Goal: Task Accomplishment & Management: Manage account settings

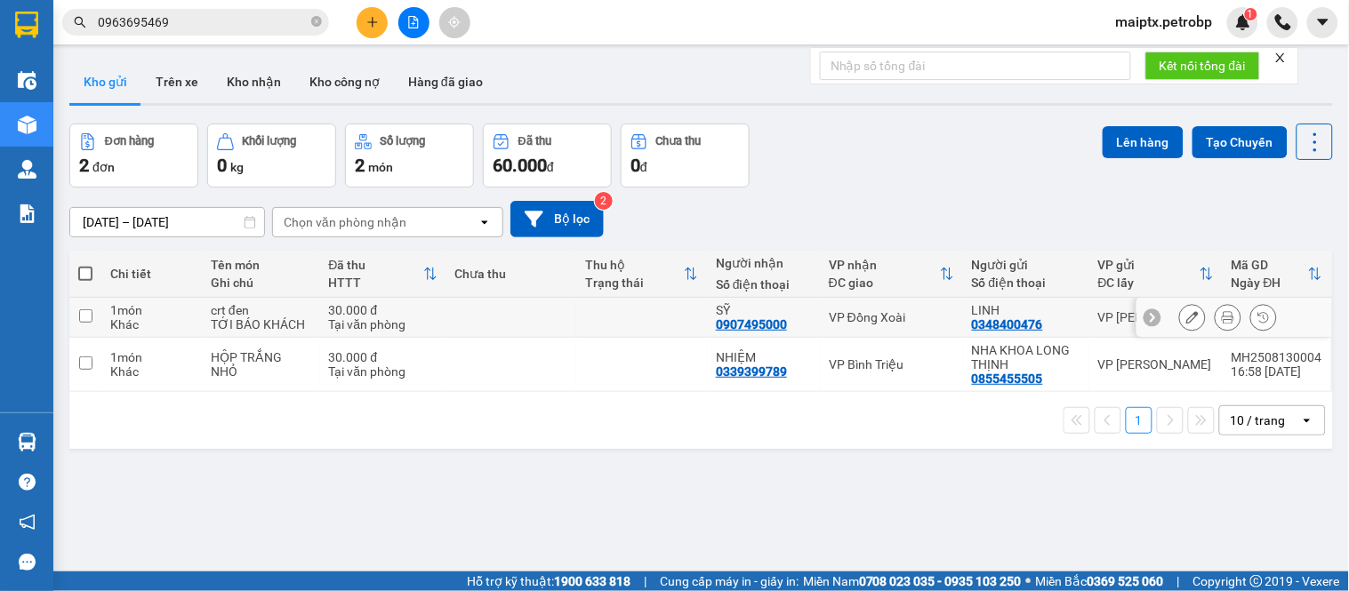
click at [296, 318] on div "TỚI BÁO KHÁCH" at bounding box center [261, 324] width 100 height 14
checkbox input "true"
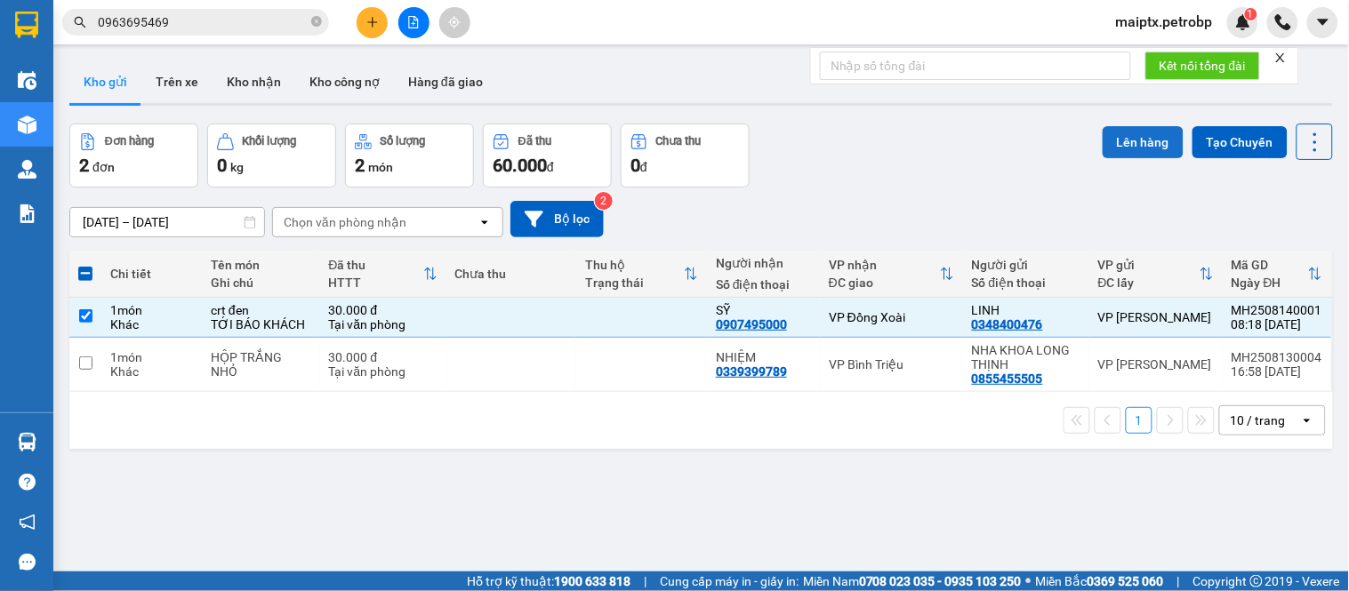
click at [1148, 137] on button "Lên hàng" at bounding box center [1143, 142] width 81 height 32
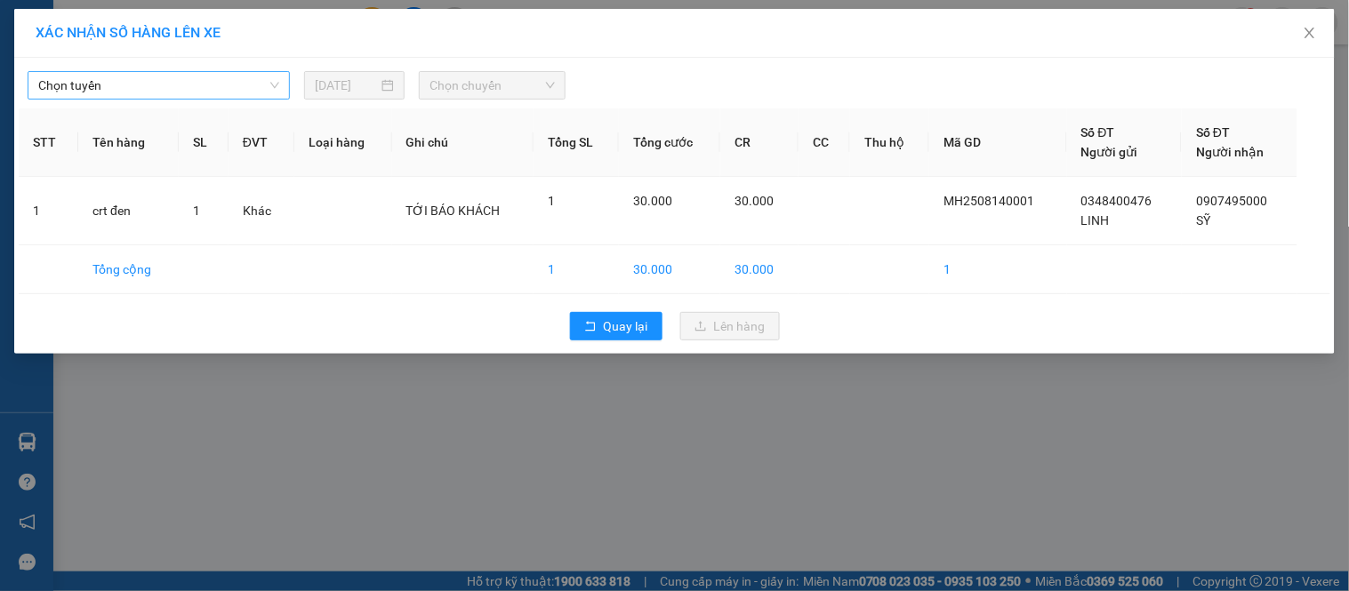
click at [188, 86] on span "Chọn tuyến" at bounding box center [158, 85] width 241 height 27
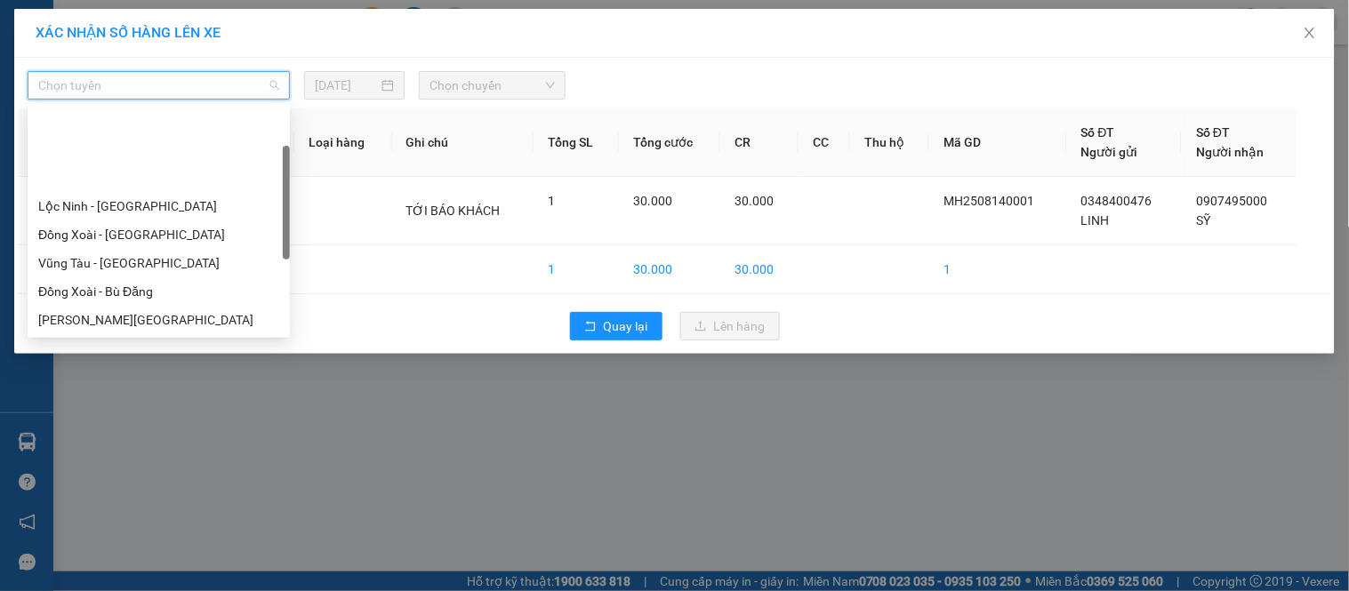
scroll to position [296, 0]
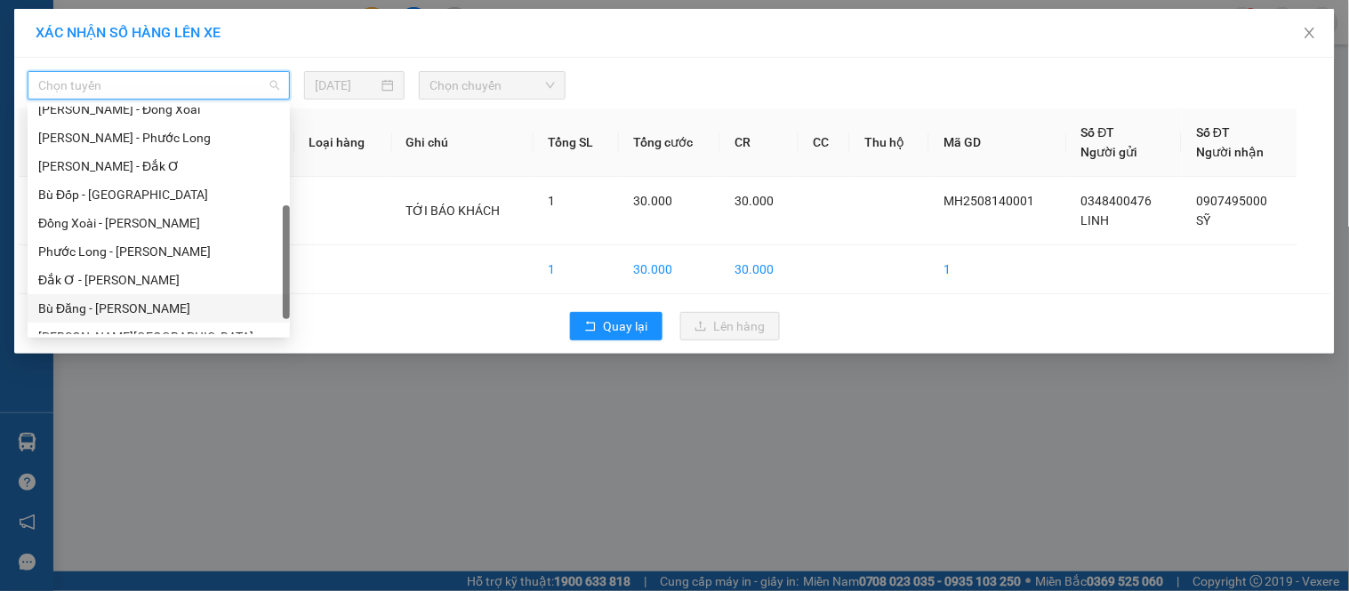
click at [68, 307] on div "Bù Đăng - [PERSON_NAME]" at bounding box center [158, 309] width 241 height 20
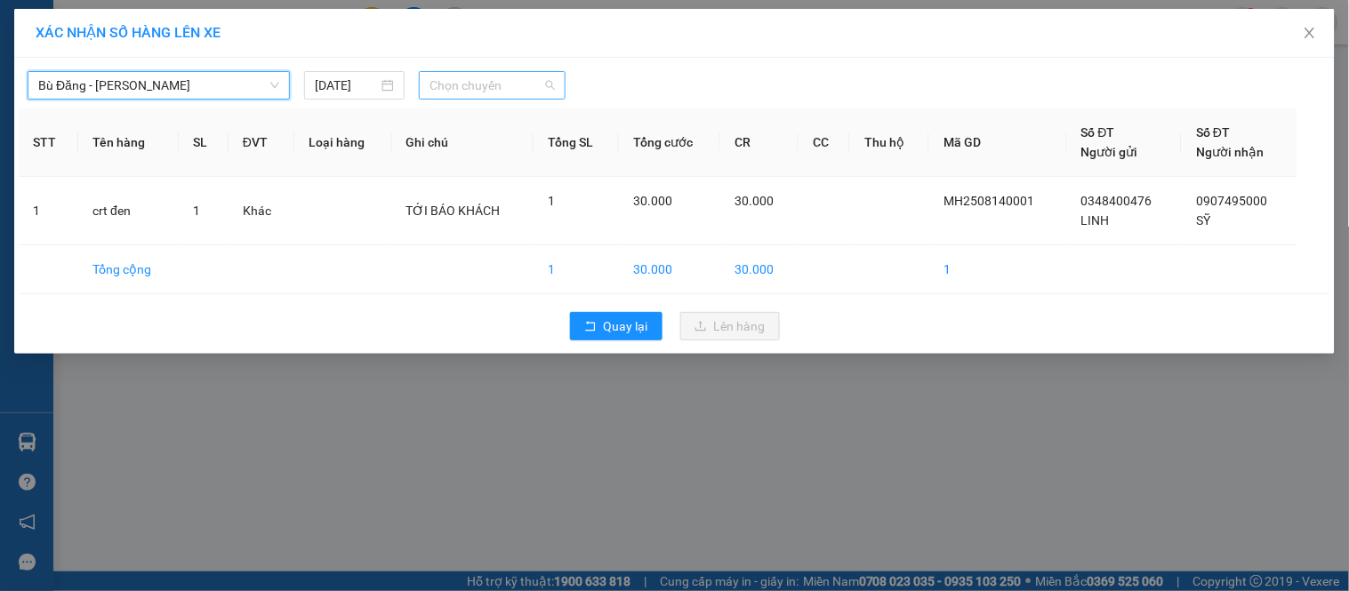
click at [480, 81] on span "Chọn chuyến" at bounding box center [492, 85] width 125 height 27
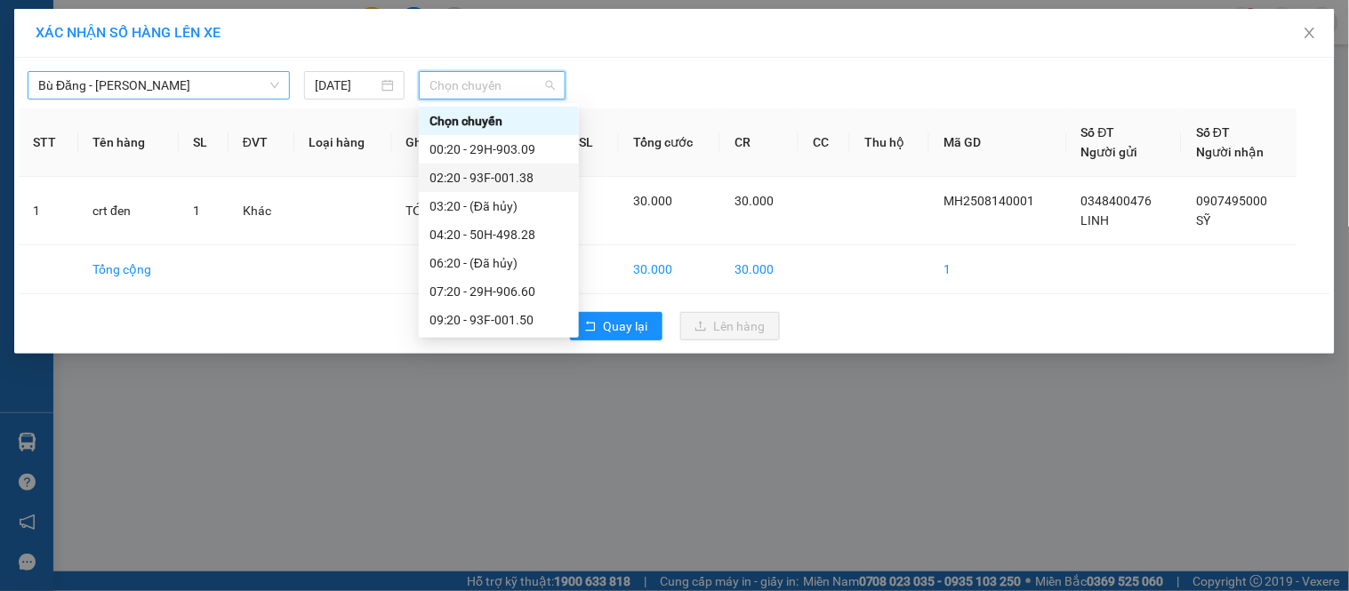
click at [54, 77] on span "Bù Đăng - [PERSON_NAME]" at bounding box center [158, 85] width 241 height 27
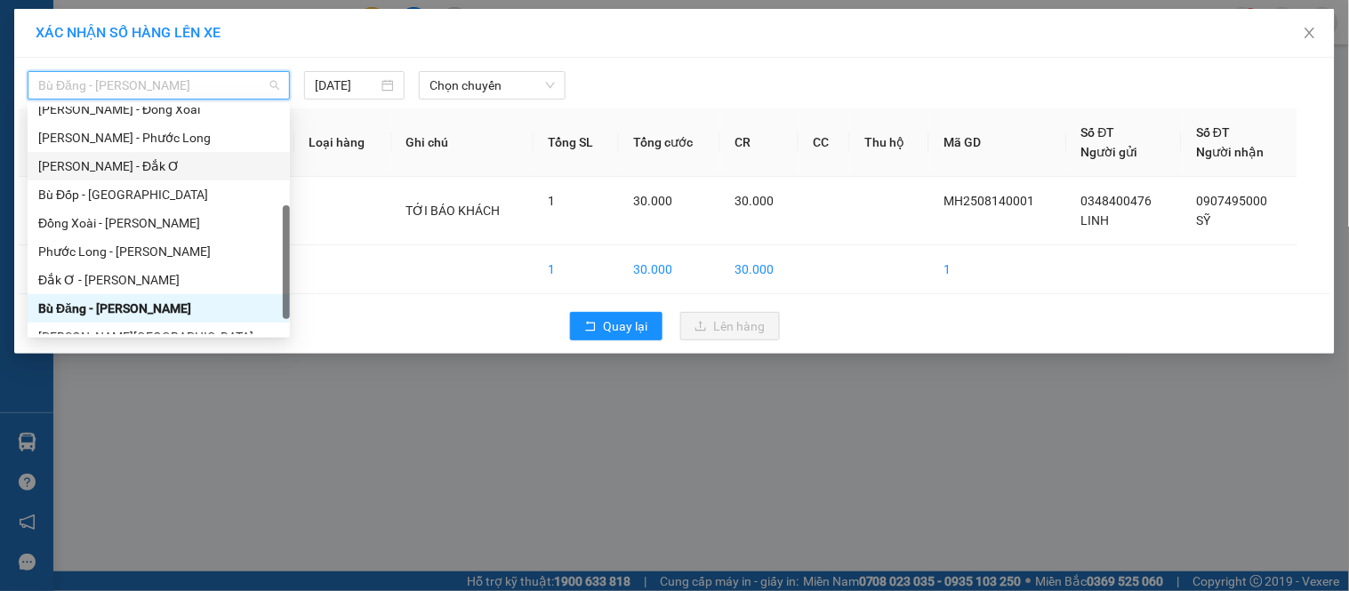
scroll to position [0, 0]
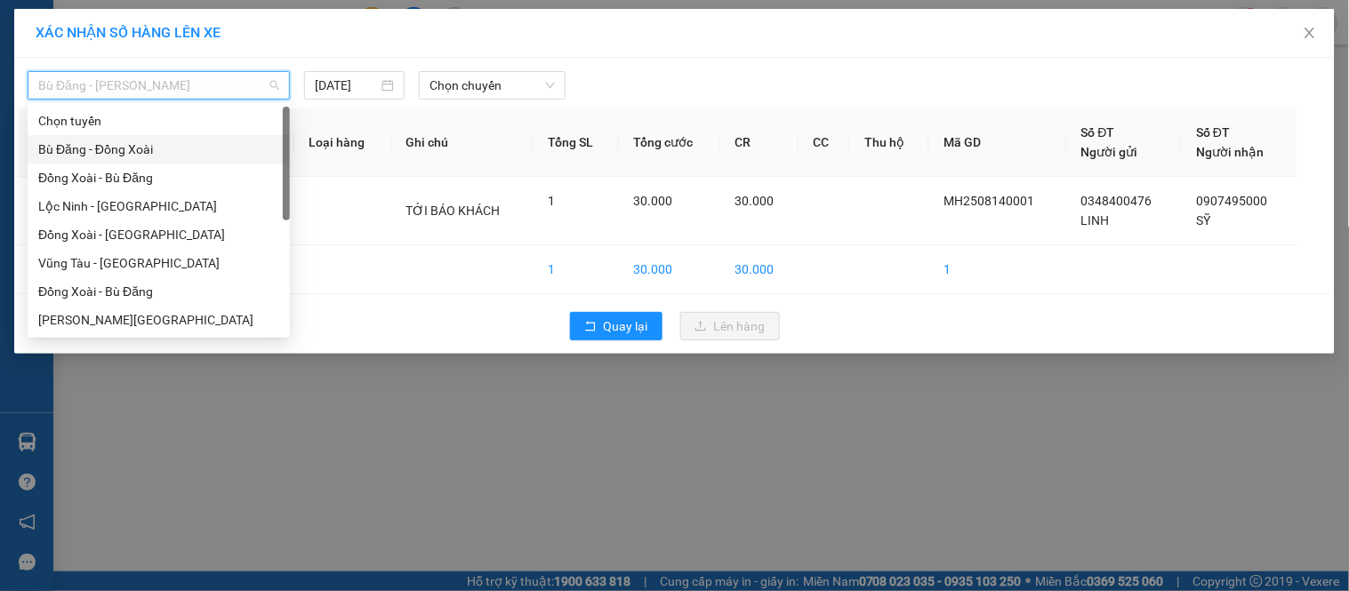
click at [89, 156] on div "Bù Đăng - Đồng Xoài" at bounding box center [158, 150] width 241 height 20
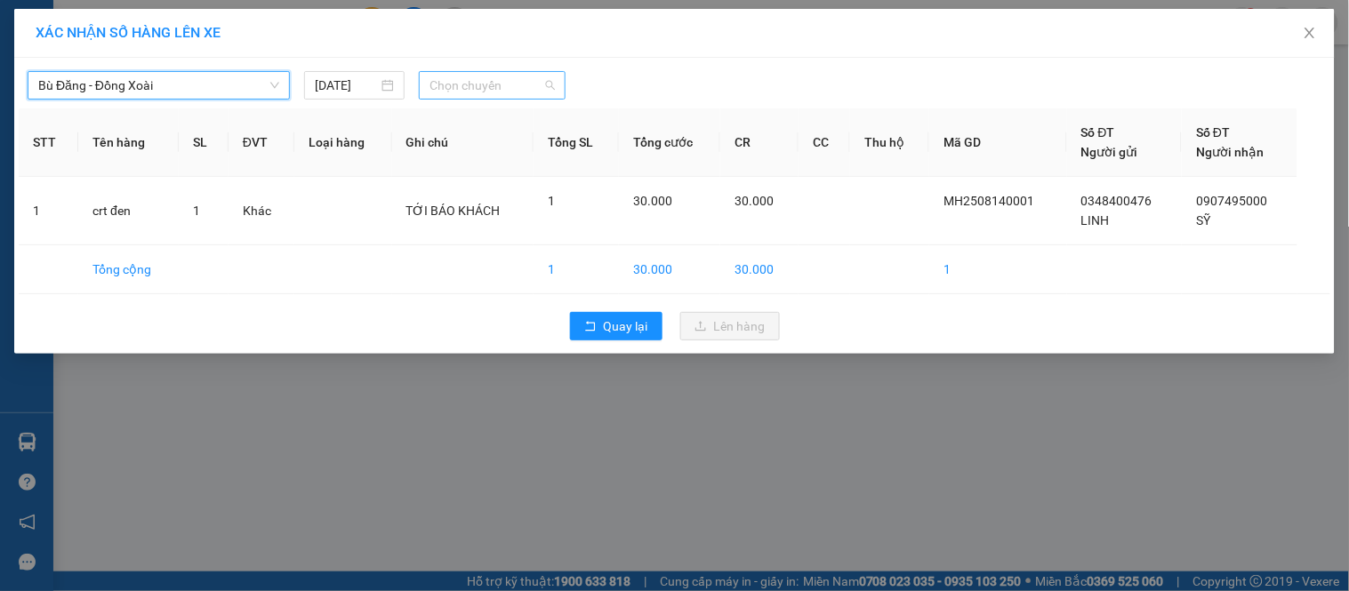
click at [502, 93] on span "Chọn chuyến" at bounding box center [492, 85] width 125 height 27
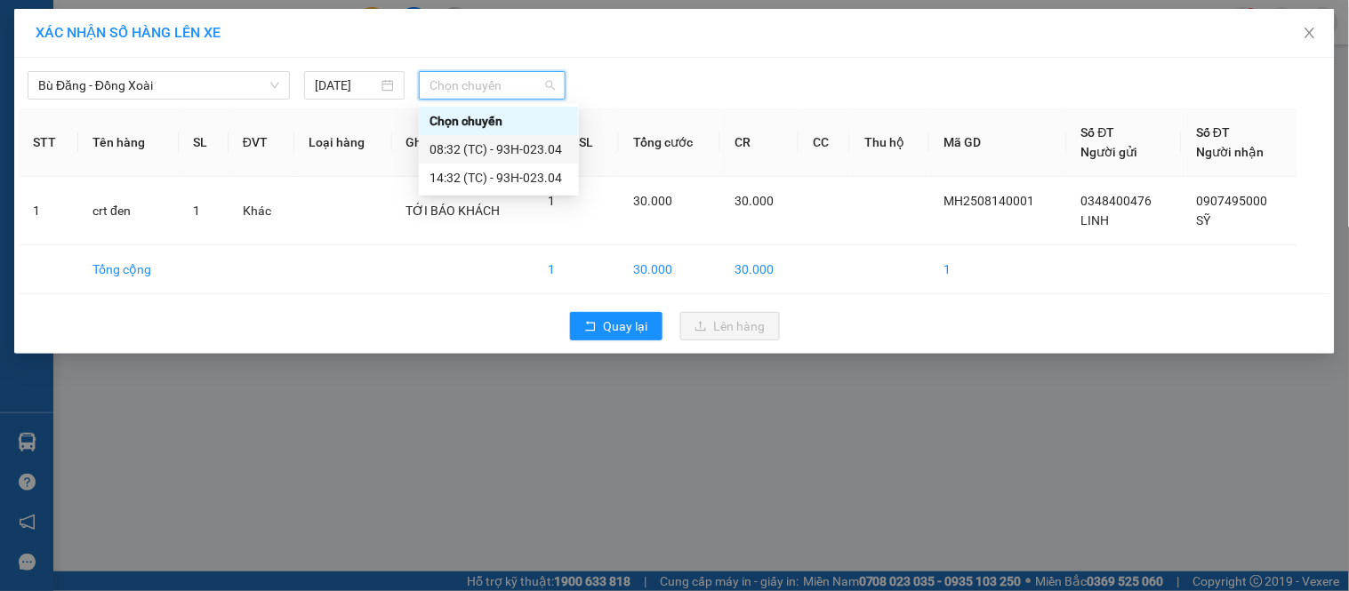
click at [508, 138] on div "08:32 (TC) - 93H-023.04" at bounding box center [499, 149] width 160 height 28
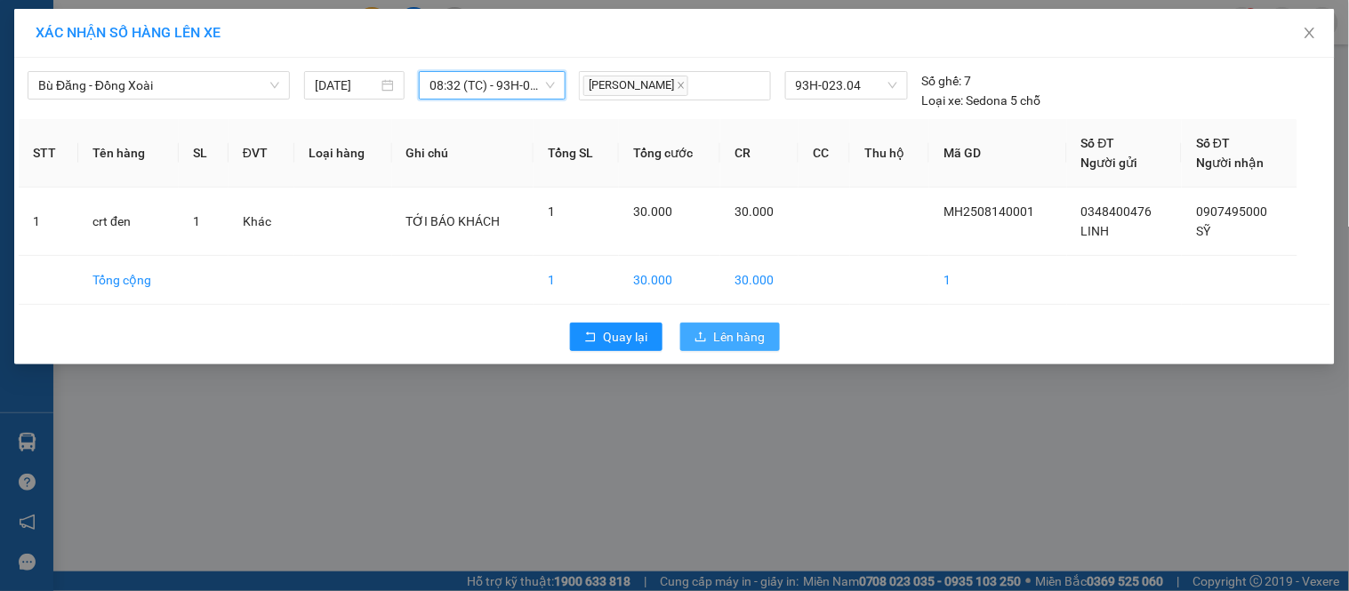
click at [695, 342] on icon "upload" at bounding box center [701, 337] width 12 height 12
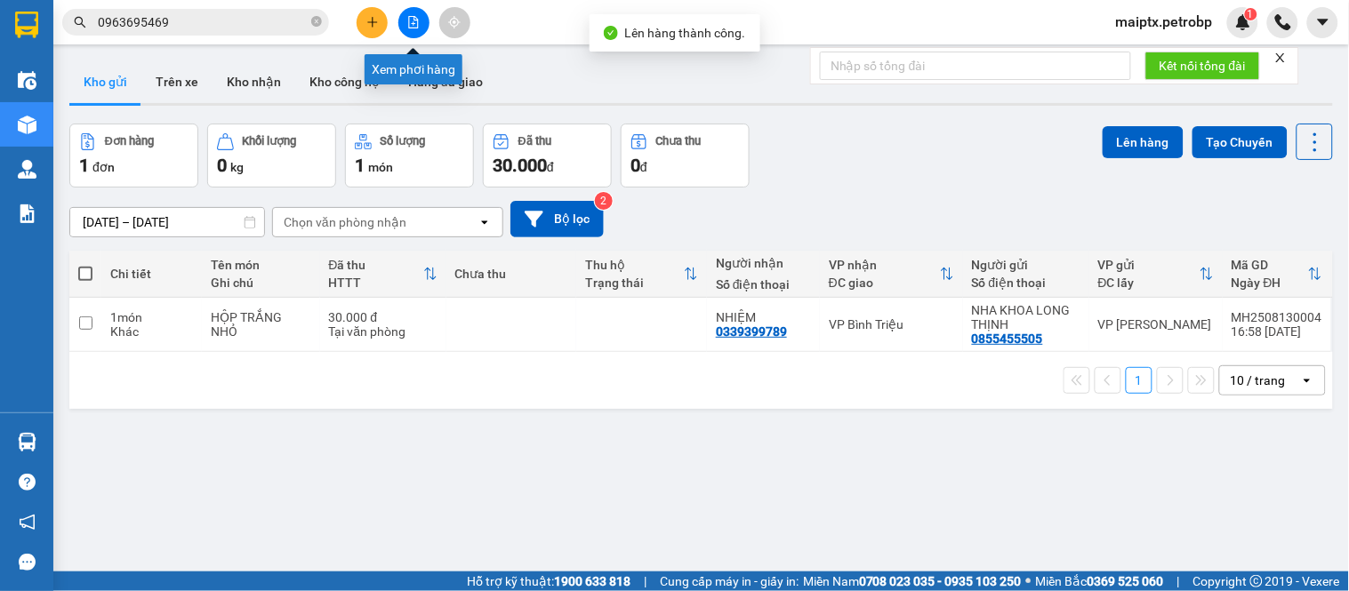
click at [409, 28] on icon "file-add" at bounding box center [414, 22] width 10 height 12
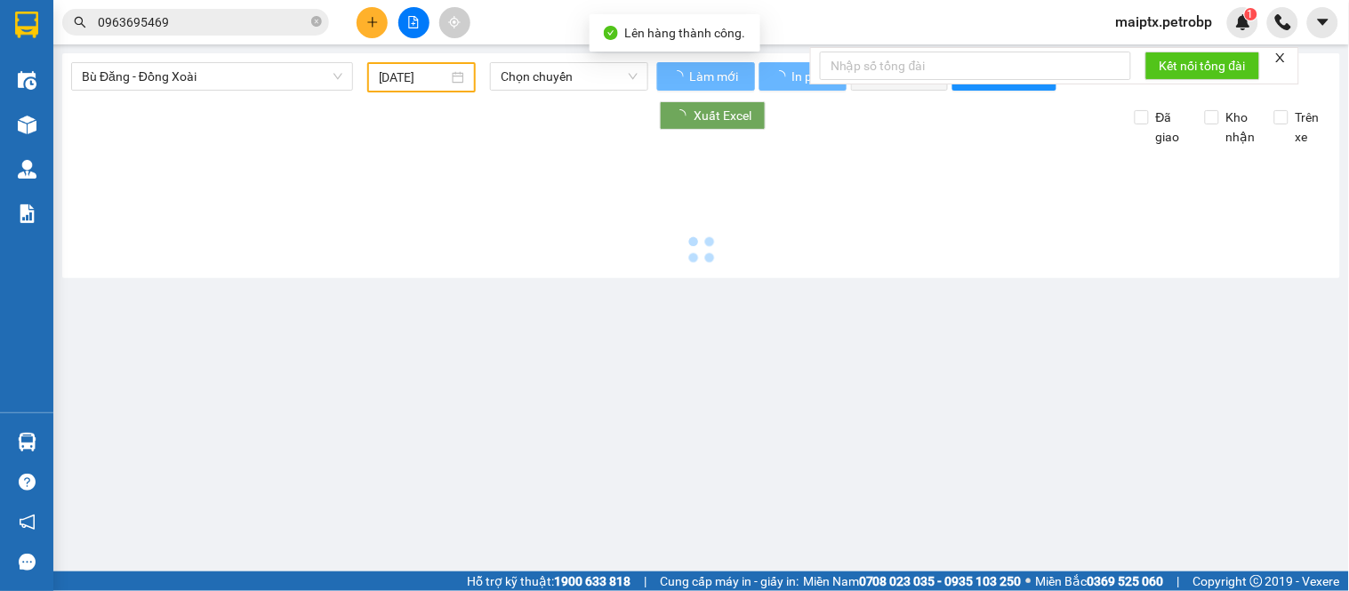
type input "[DATE]"
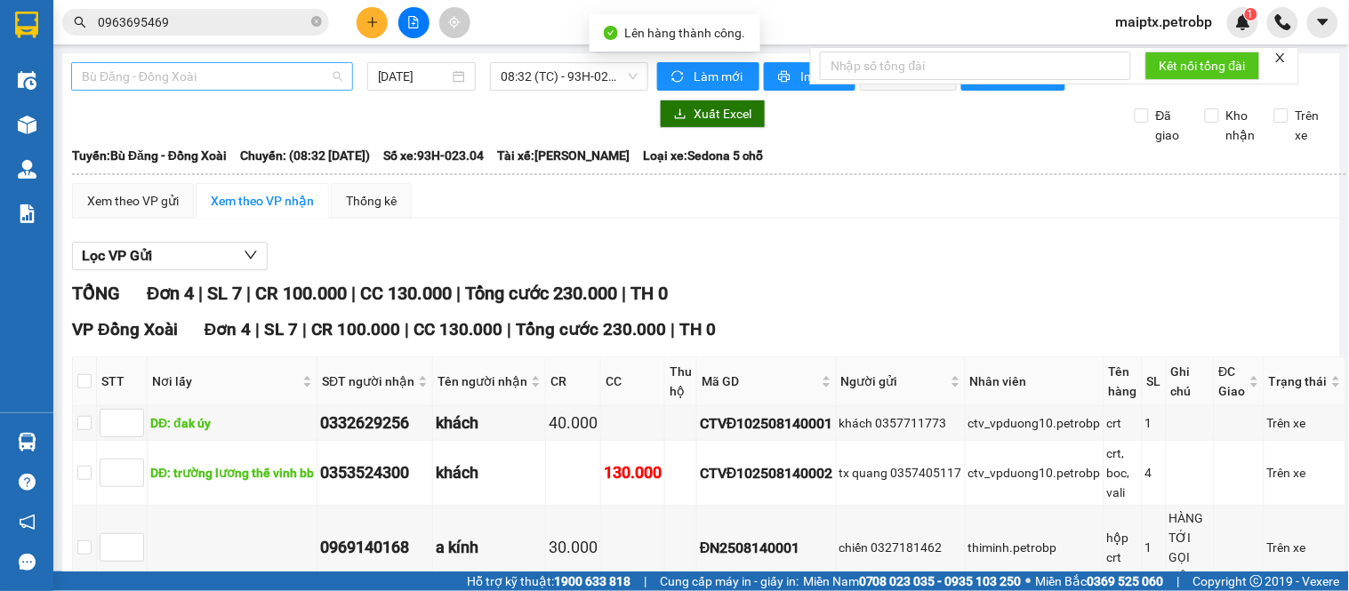
click at [240, 77] on span "Bù Đăng - Đồng Xoài" at bounding box center [212, 76] width 261 height 27
click at [522, 145] on div "Xuất Excel Đã giao Kho nhận Trên xe" at bounding box center [701, 122] width 1260 height 45
click at [142, 211] on div "Xem theo VP gửi" at bounding box center [133, 201] width 92 height 20
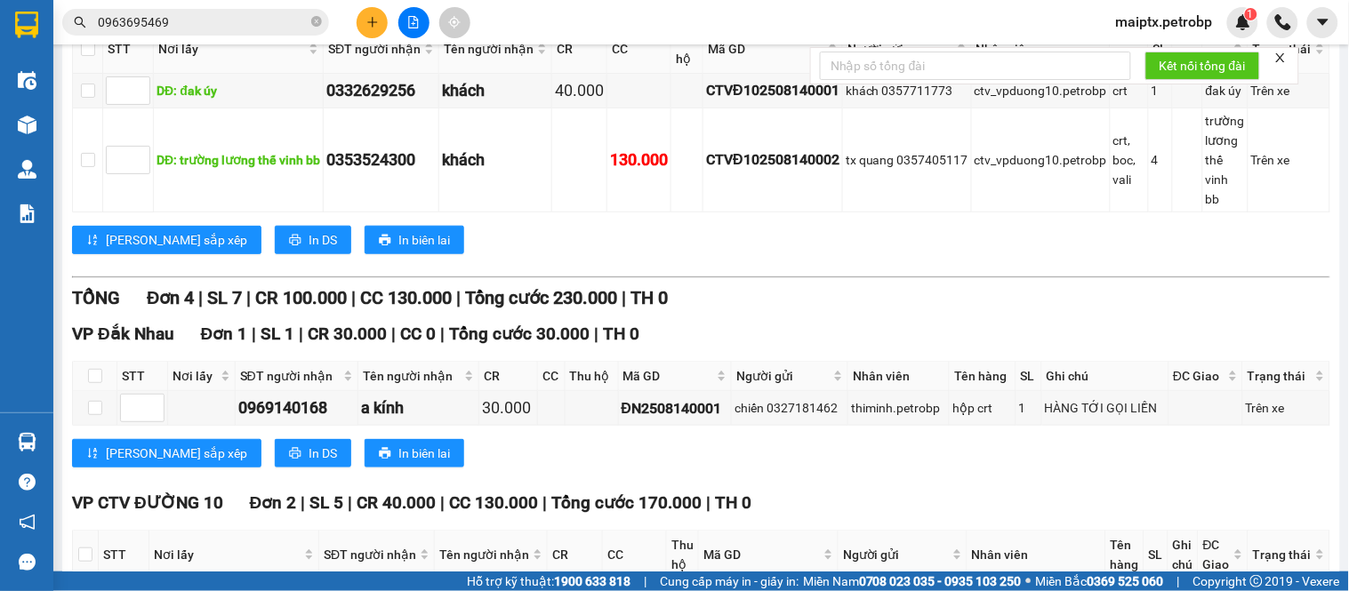
scroll to position [680, 0]
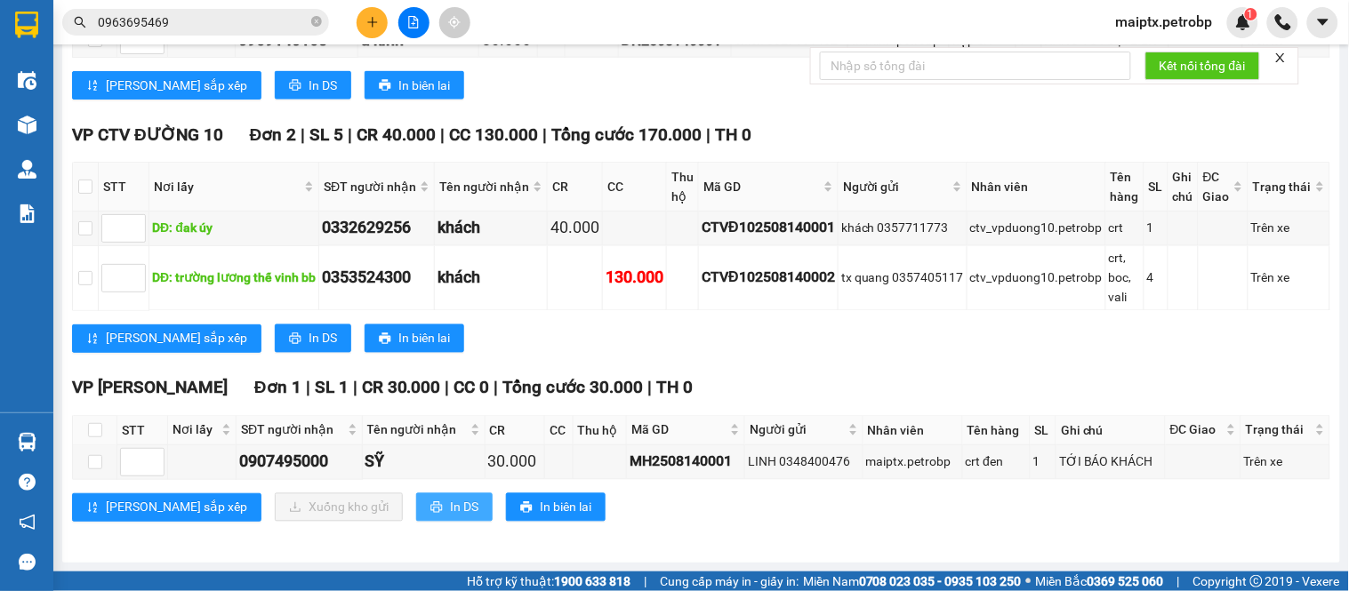
click at [416, 505] on button "In DS" at bounding box center [454, 508] width 76 height 28
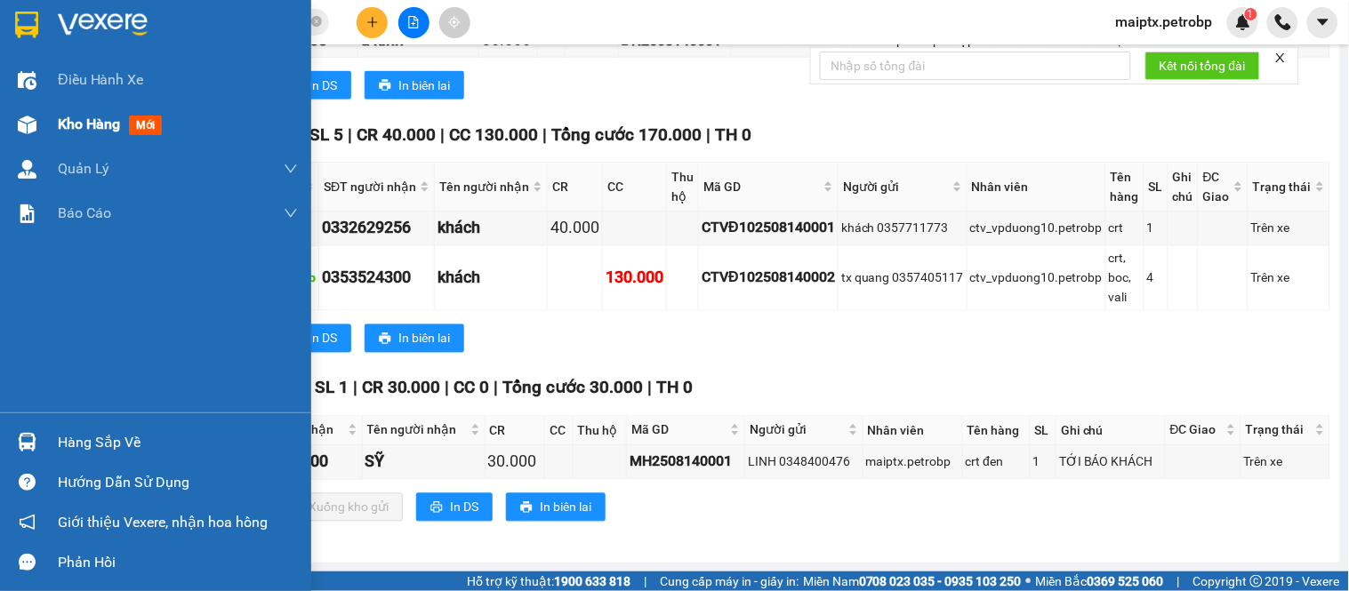
click at [32, 132] on img at bounding box center [27, 125] width 19 height 19
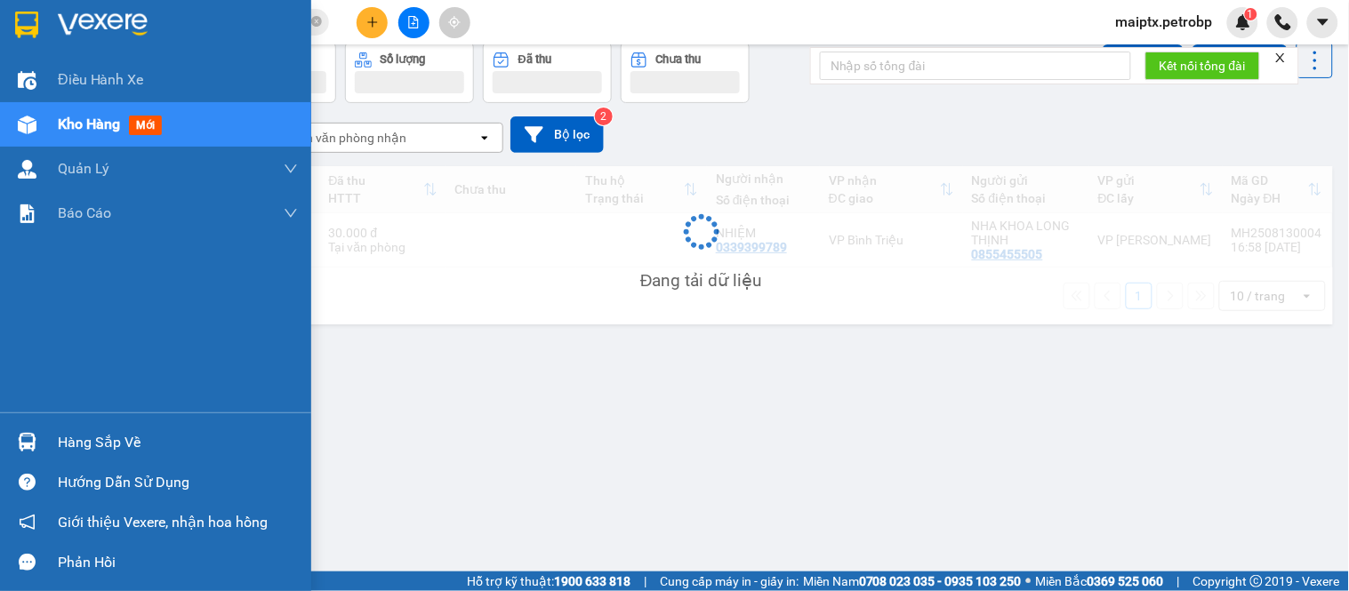
scroll to position [82, 0]
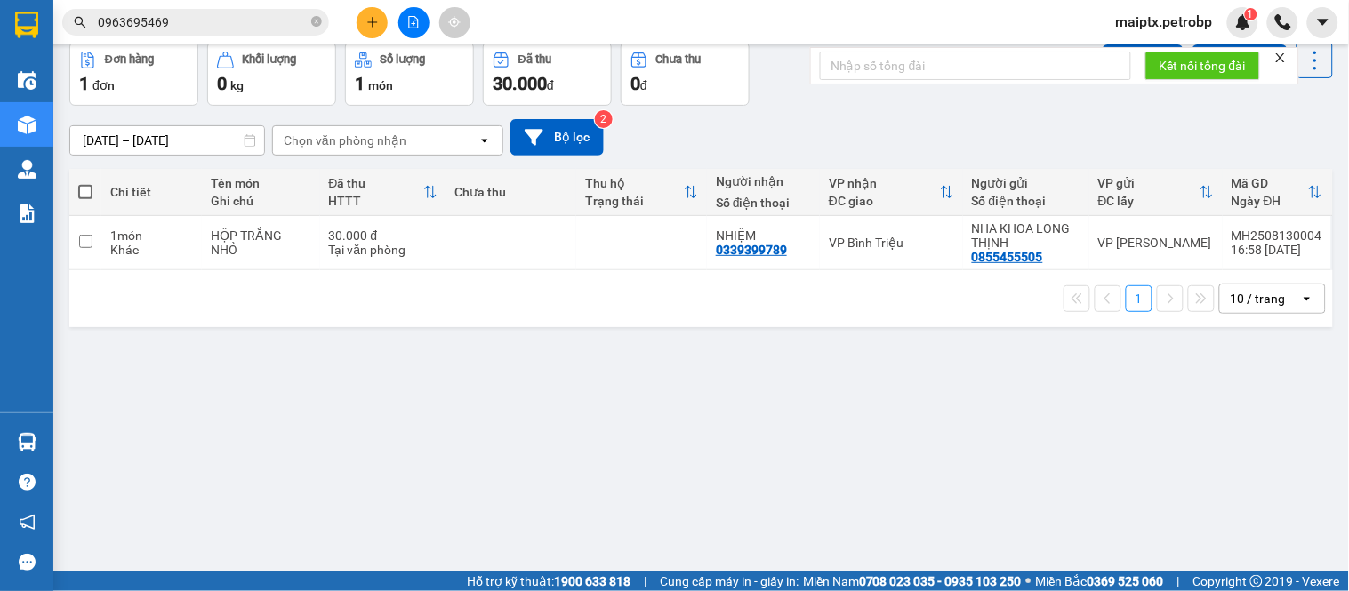
click at [153, 413] on div "ver 1.8.138 Kho gửi Trên xe Kho nhận Kho công nợ Hàng đã giao Đơn hàng 1 đơn Kh…" at bounding box center [701, 267] width 1278 height 591
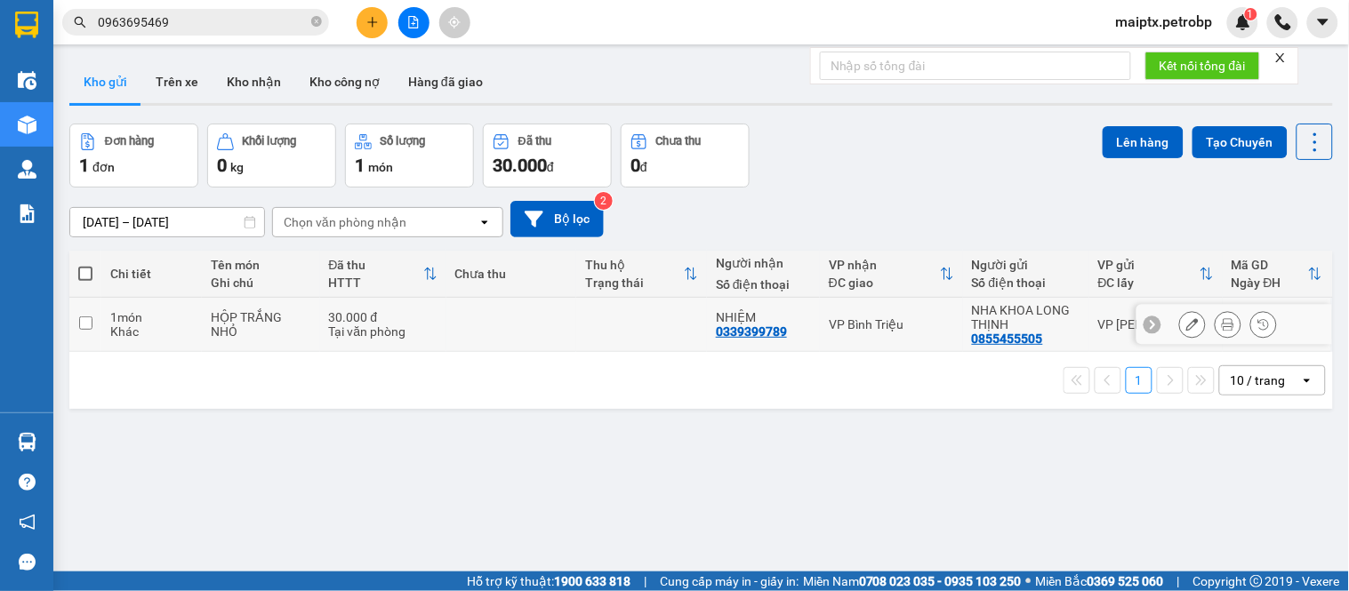
click at [111, 318] on div "1 món" at bounding box center [151, 317] width 83 height 14
checkbox input "true"
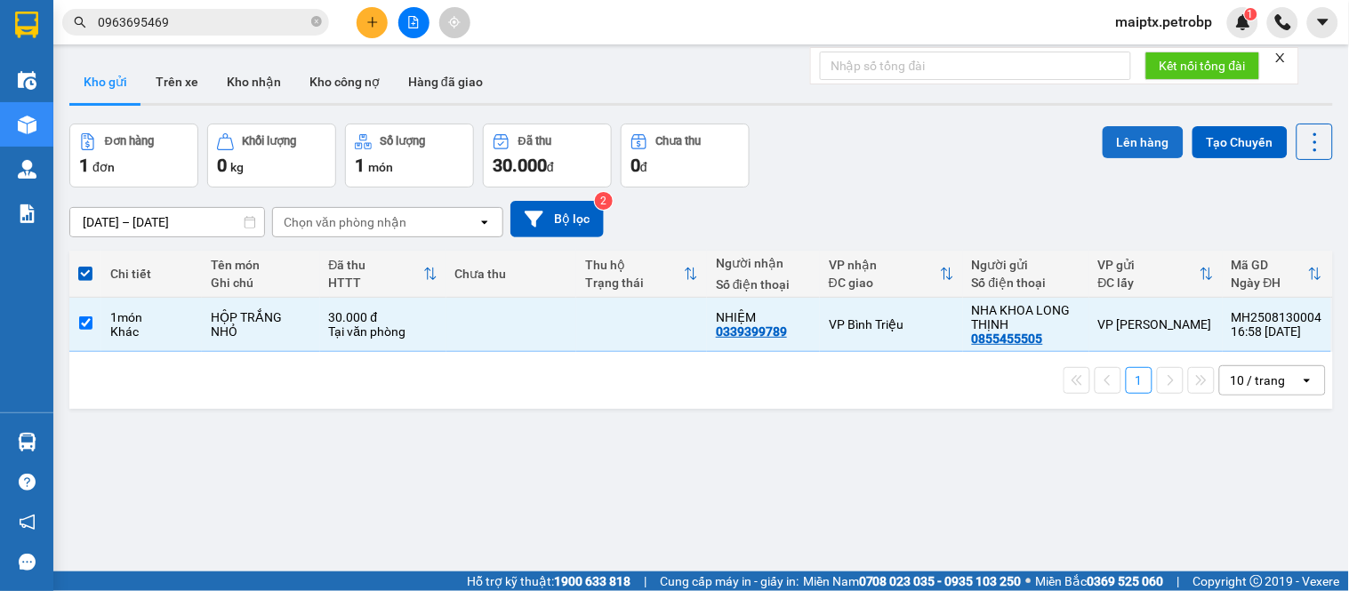
click at [1114, 144] on button "Lên hàng" at bounding box center [1143, 142] width 81 height 32
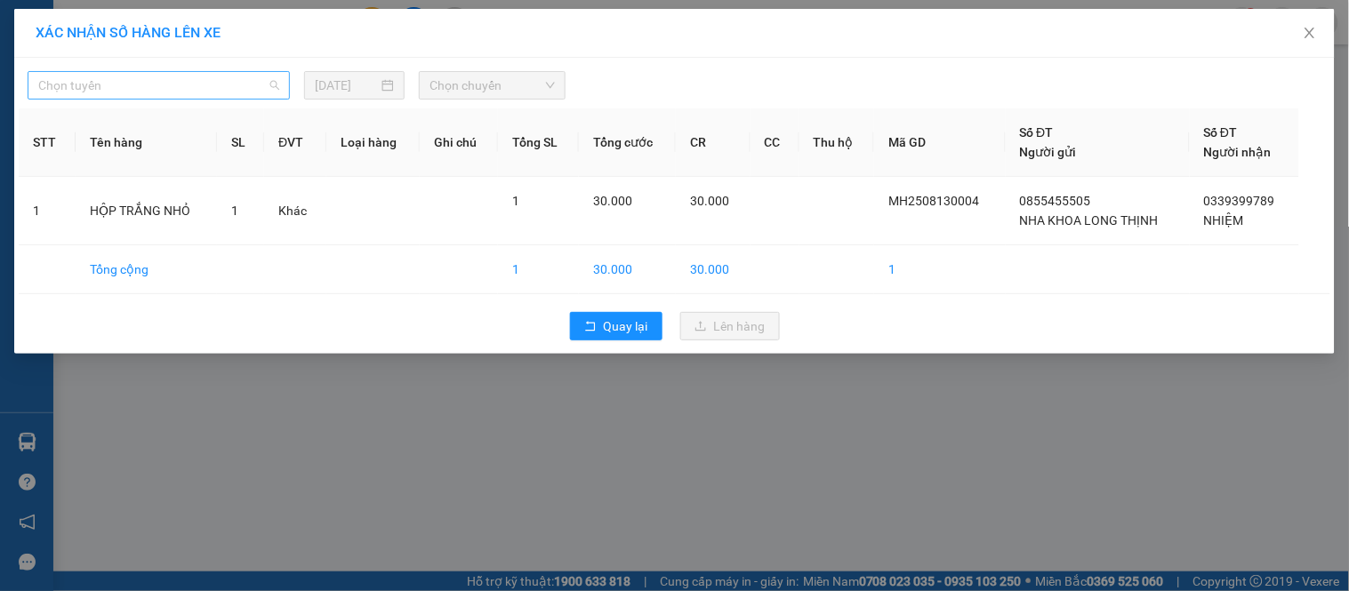
click at [207, 87] on span "Chọn tuyến" at bounding box center [158, 85] width 241 height 27
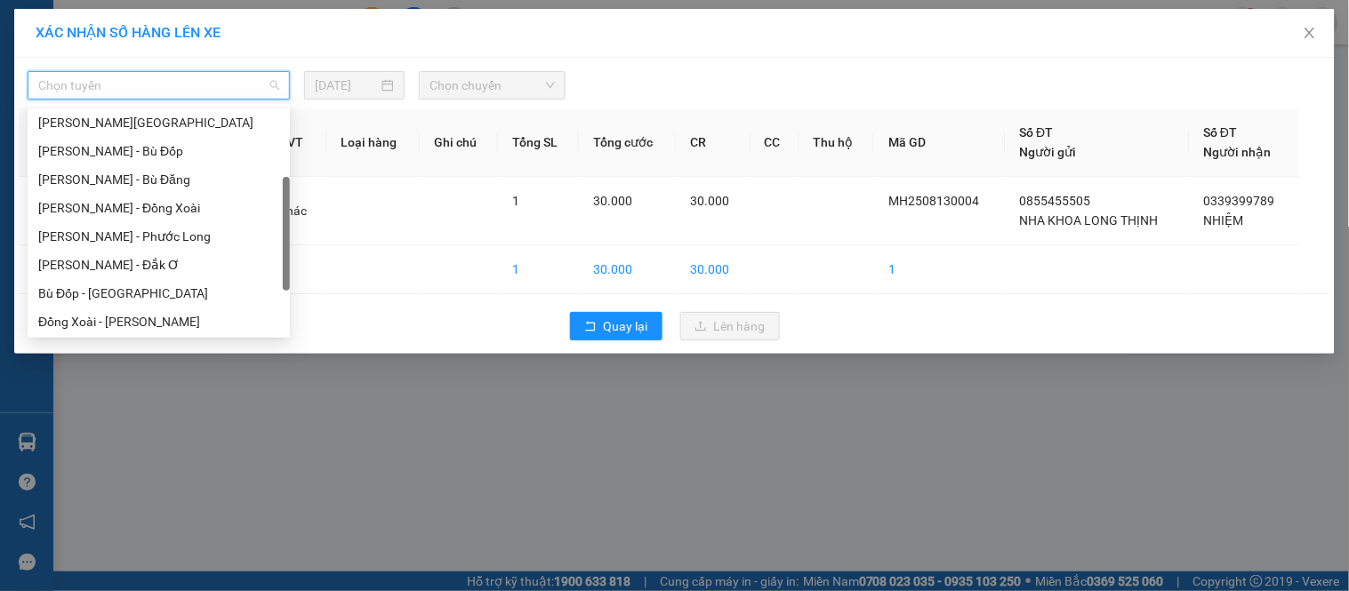
scroll to position [342, 0]
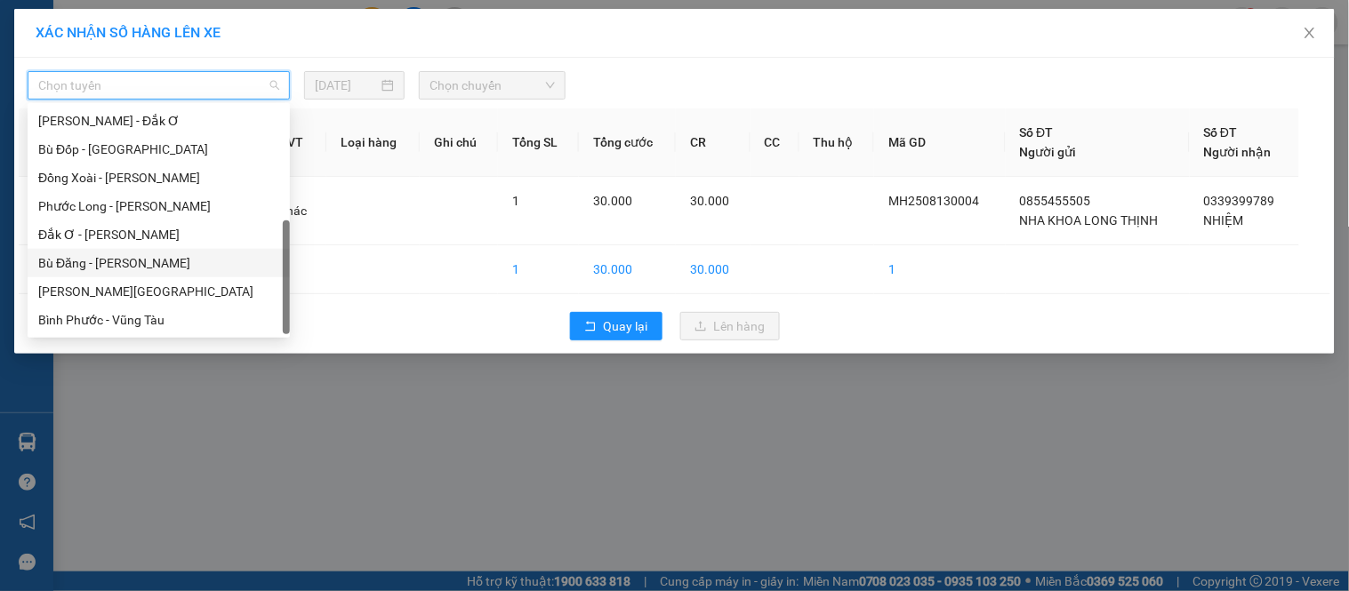
click at [75, 271] on div "Bù Đăng - [PERSON_NAME]" at bounding box center [158, 263] width 241 height 20
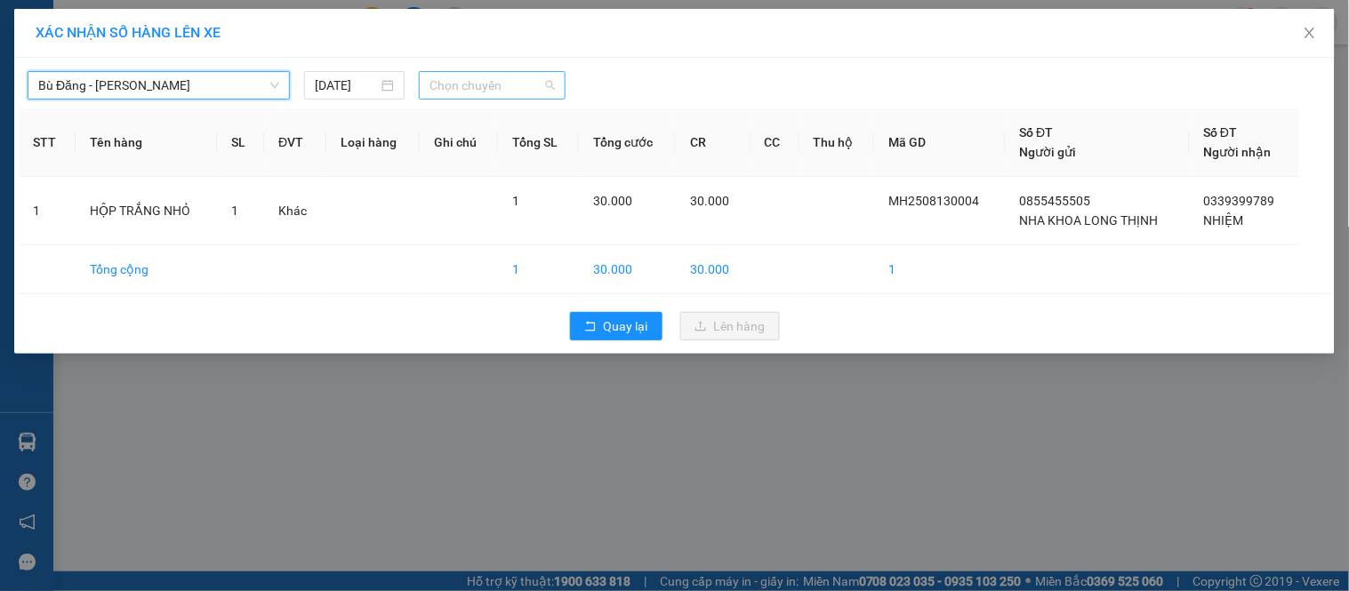
click at [440, 92] on span "Chọn chuyến" at bounding box center [492, 85] width 125 height 27
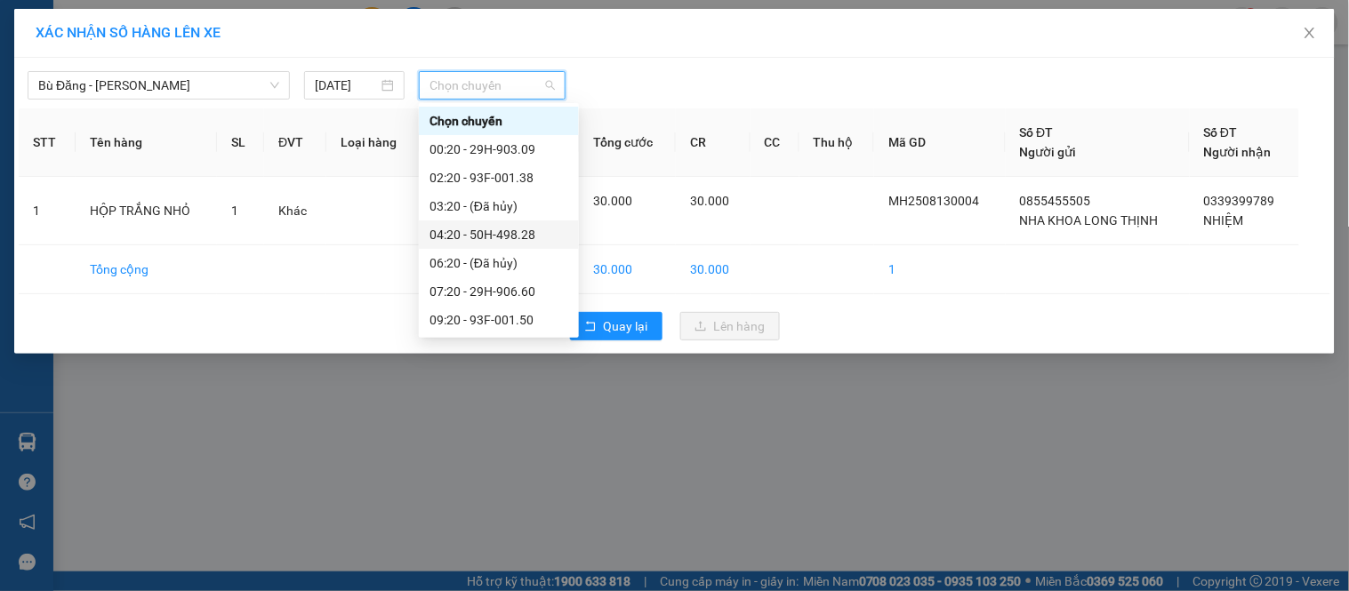
scroll to position [99, 0]
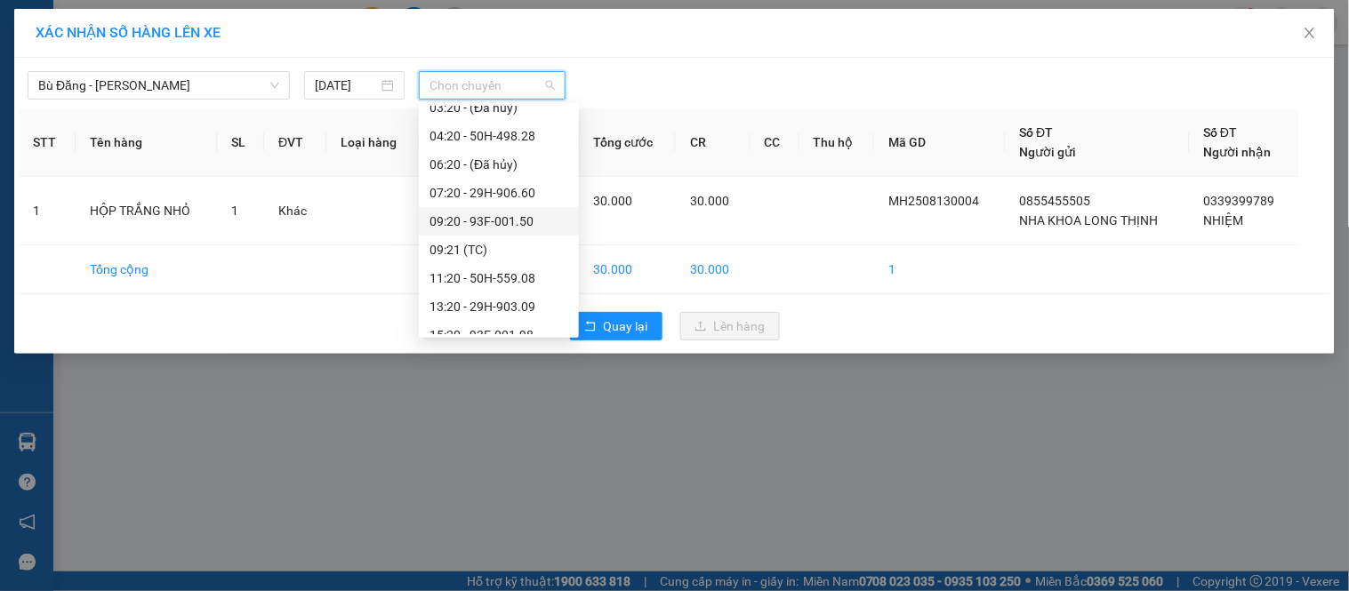
click at [474, 227] on div "09:20 - 93F-001.50" at bounding box center [499, 222] width 139 height 20
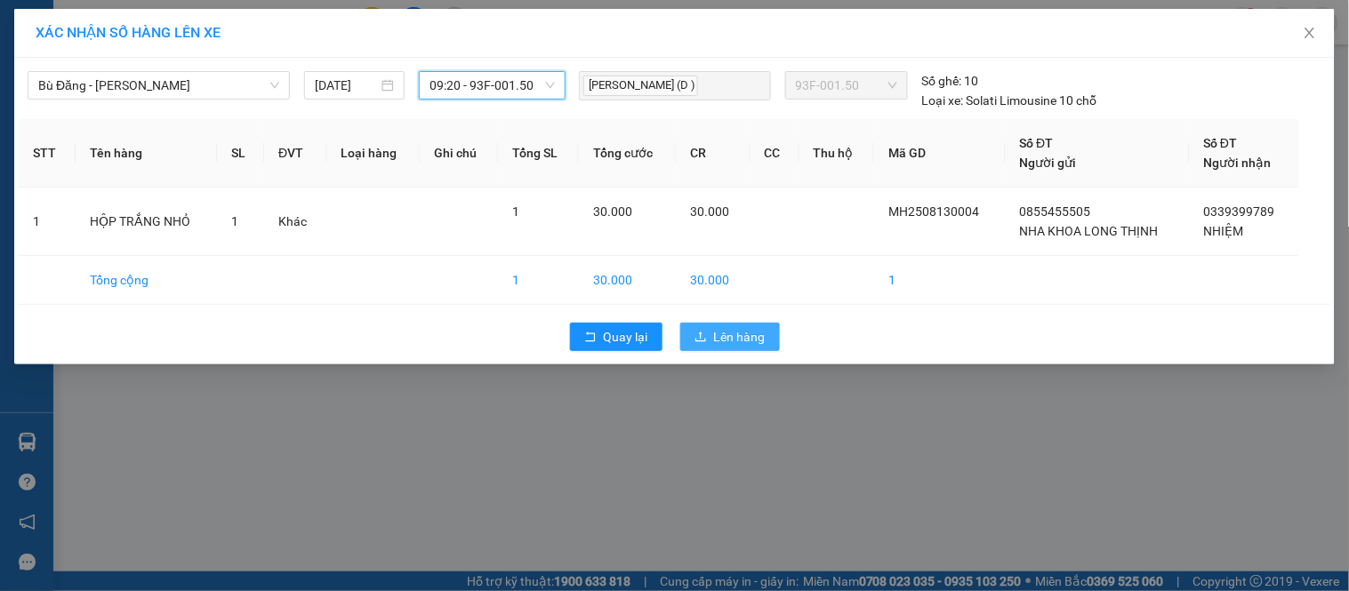
click at [701, 342] on icon "upload" at bounding box center [700, 337] width 11 height 10
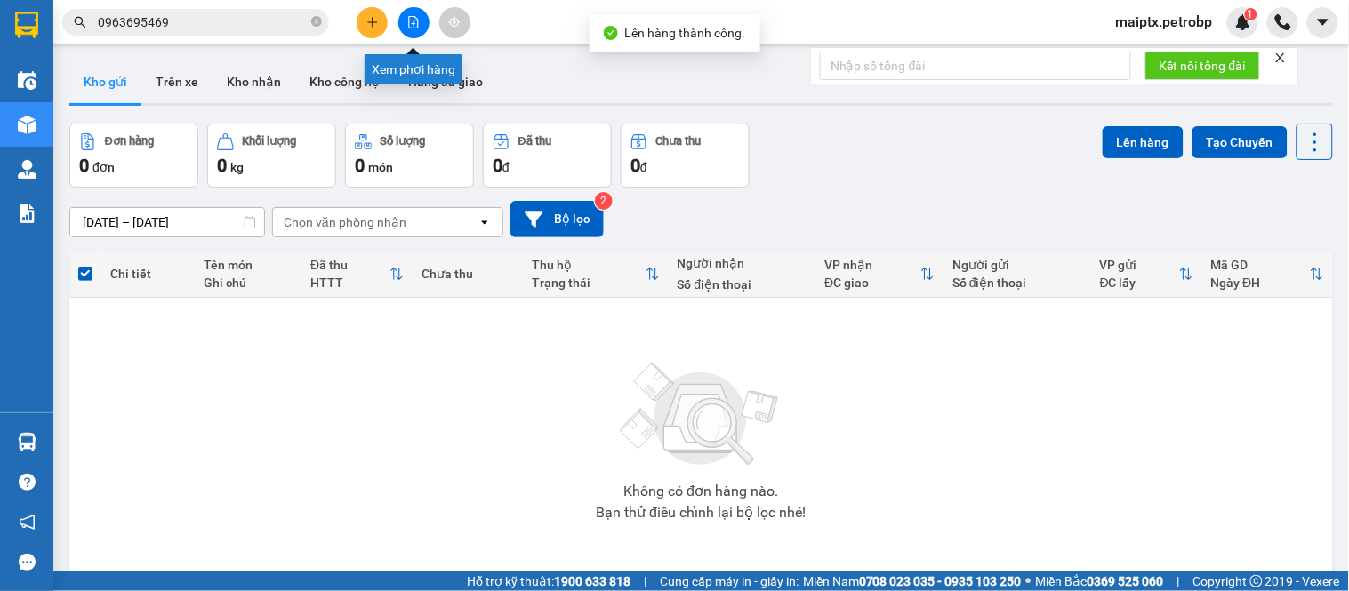
click at [401, 29] on button at bounding box center [413, 22] width 31 height 31
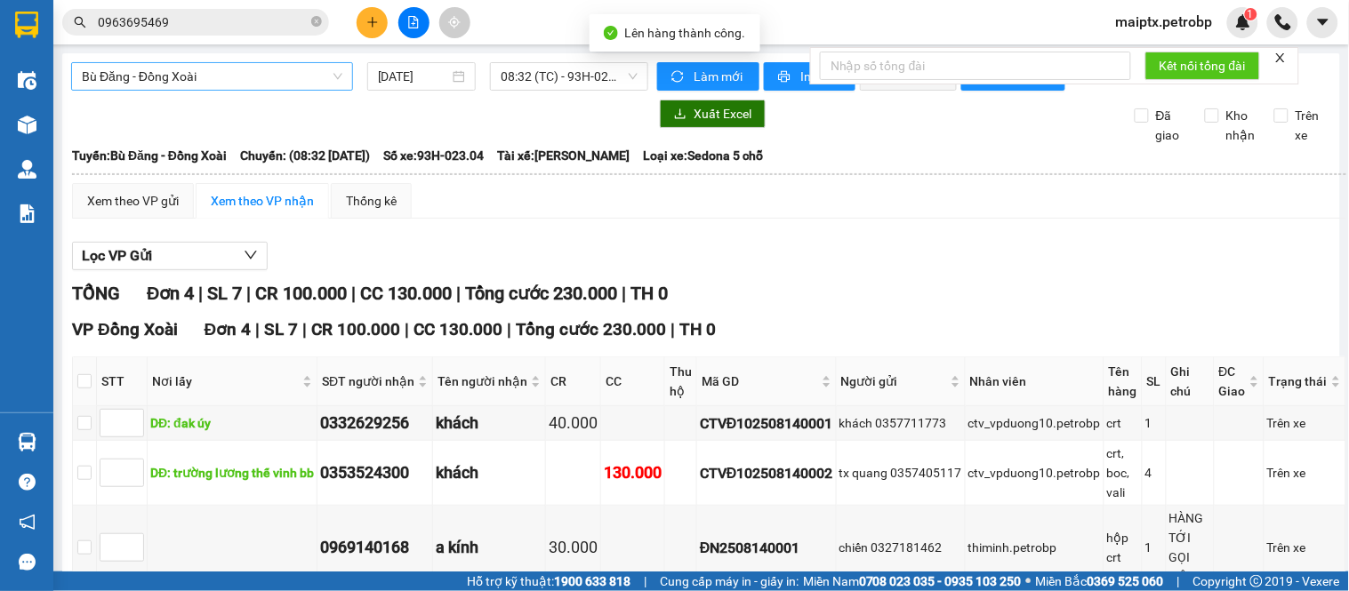
click at [136, 74] on span "Bù Đăng - Đồng Xoài" at bounding box center [212, 76] width 261 height 27
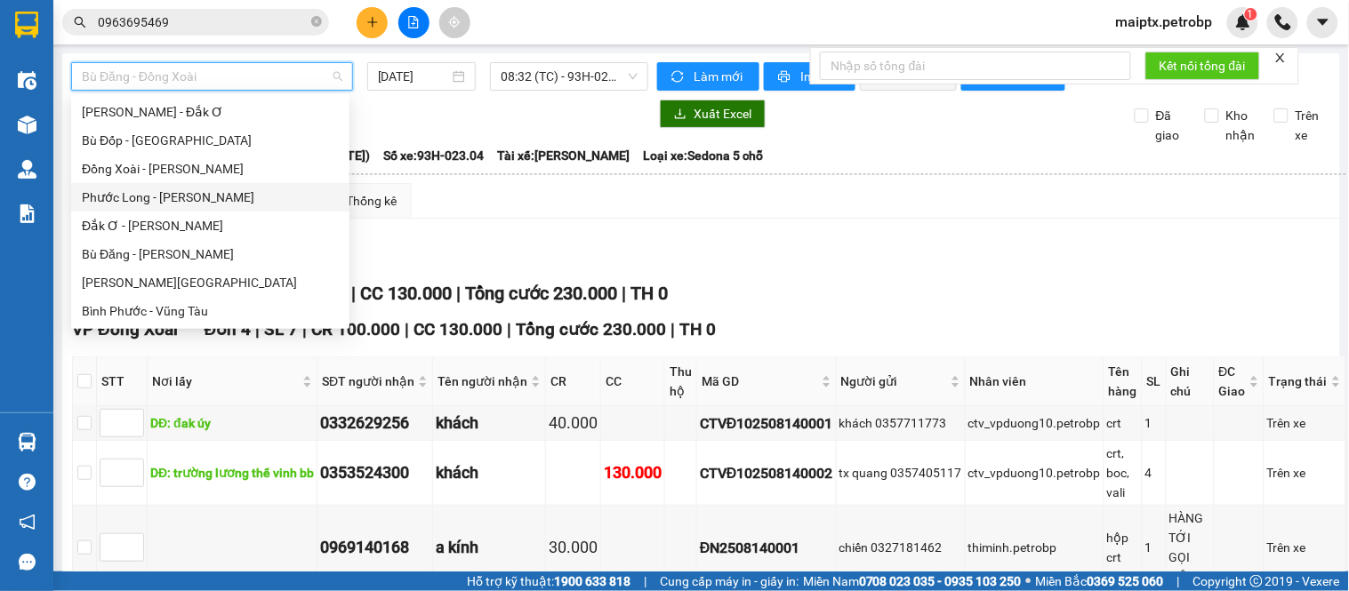
scroll to position [243, 0]
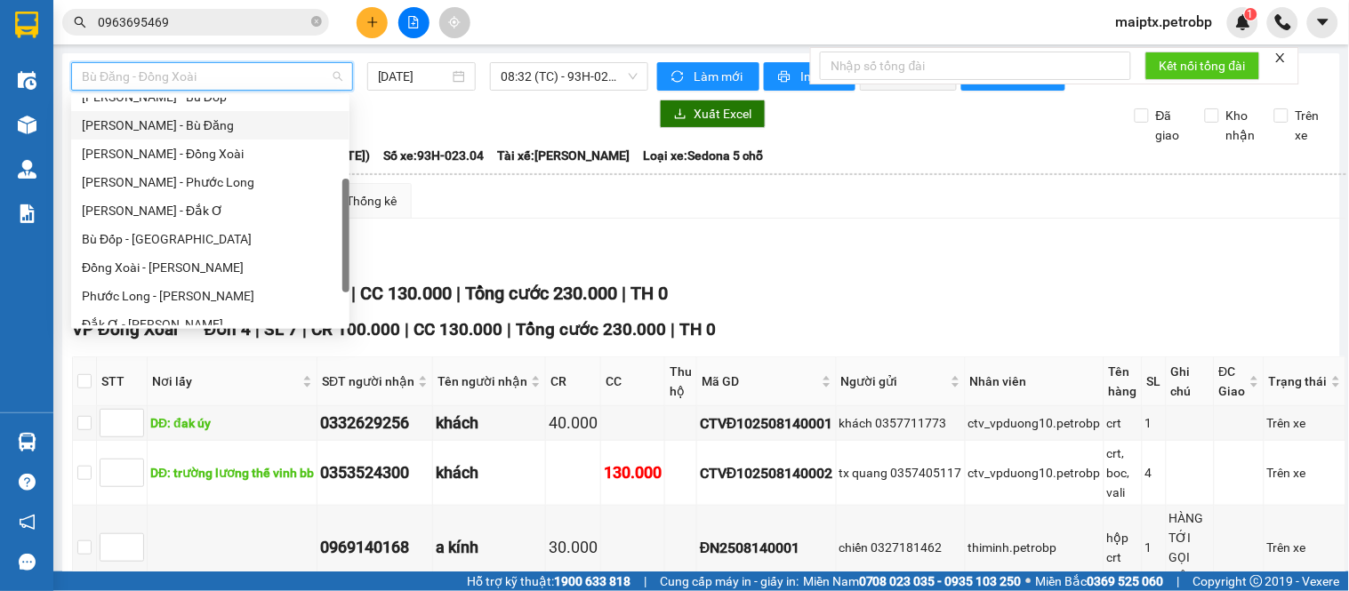
click at [158, 113] on div "[PERSON_NAME] - Bù Đăng" at bounding box center [210, 125] width 278 height 28
type input "[DATE]"
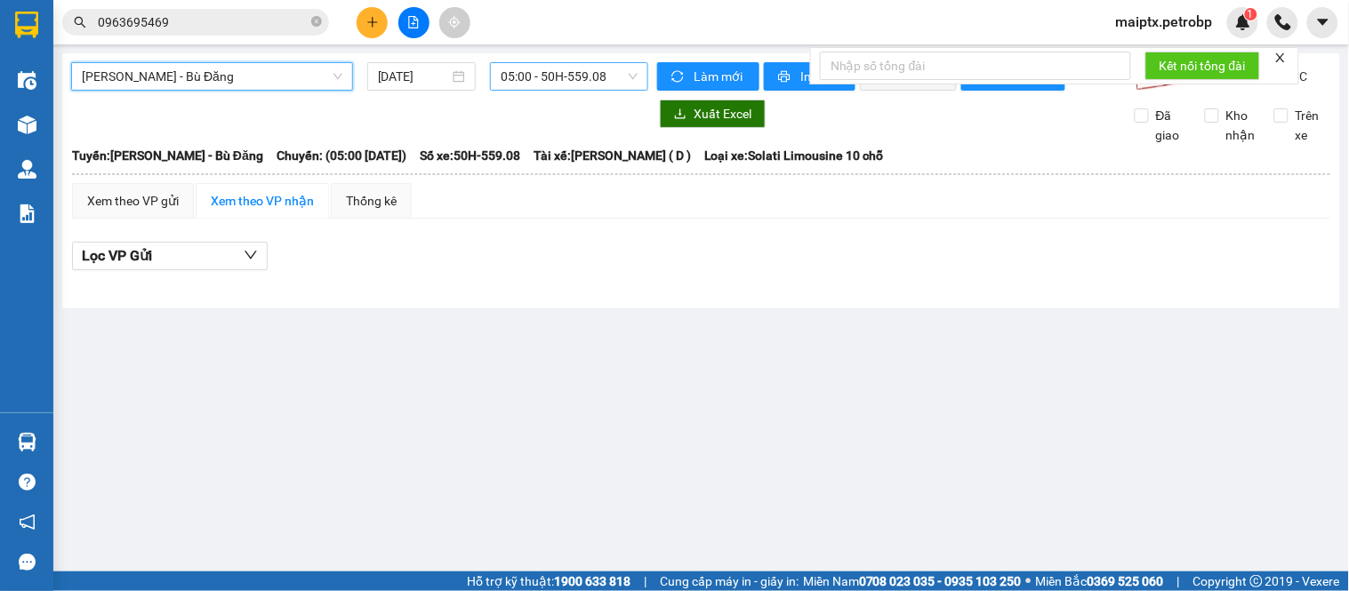
click at [570, 71] on span "05:00 - 50H-559.08" at bounding box center [569, 76] width 137 height 27
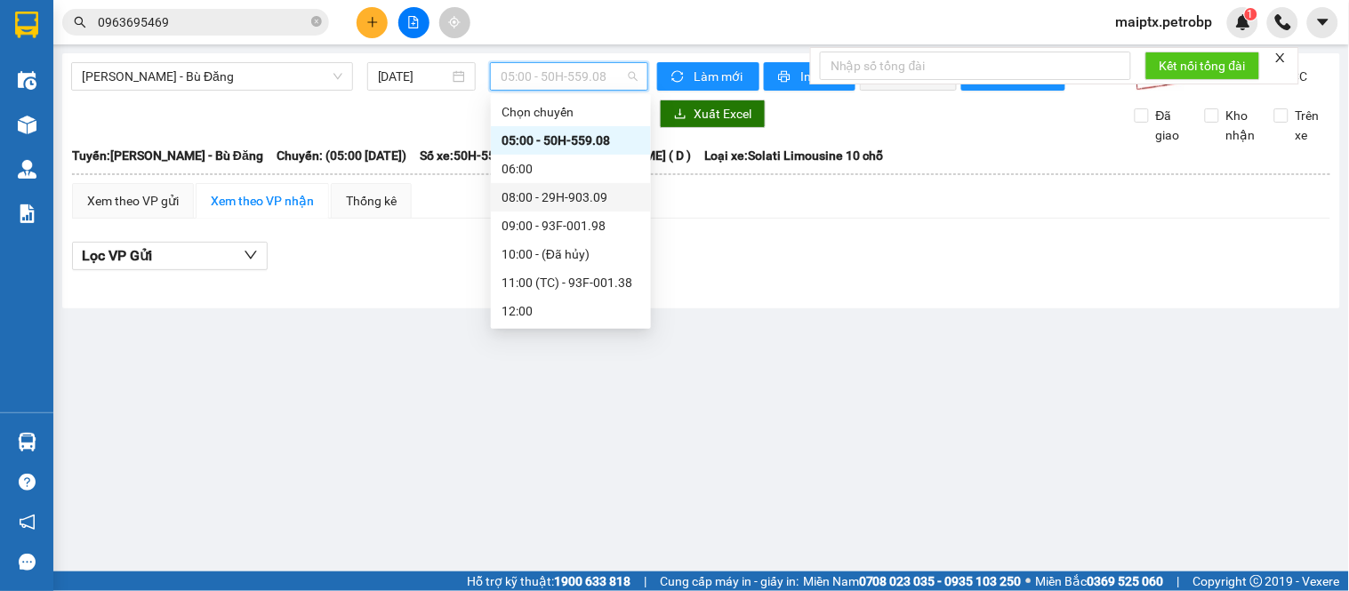
scroll to position [142, 0]
click at [539, 219] on div "15:00 - 93F-001.50" at bounding box center [571, 226] width 139 height 20
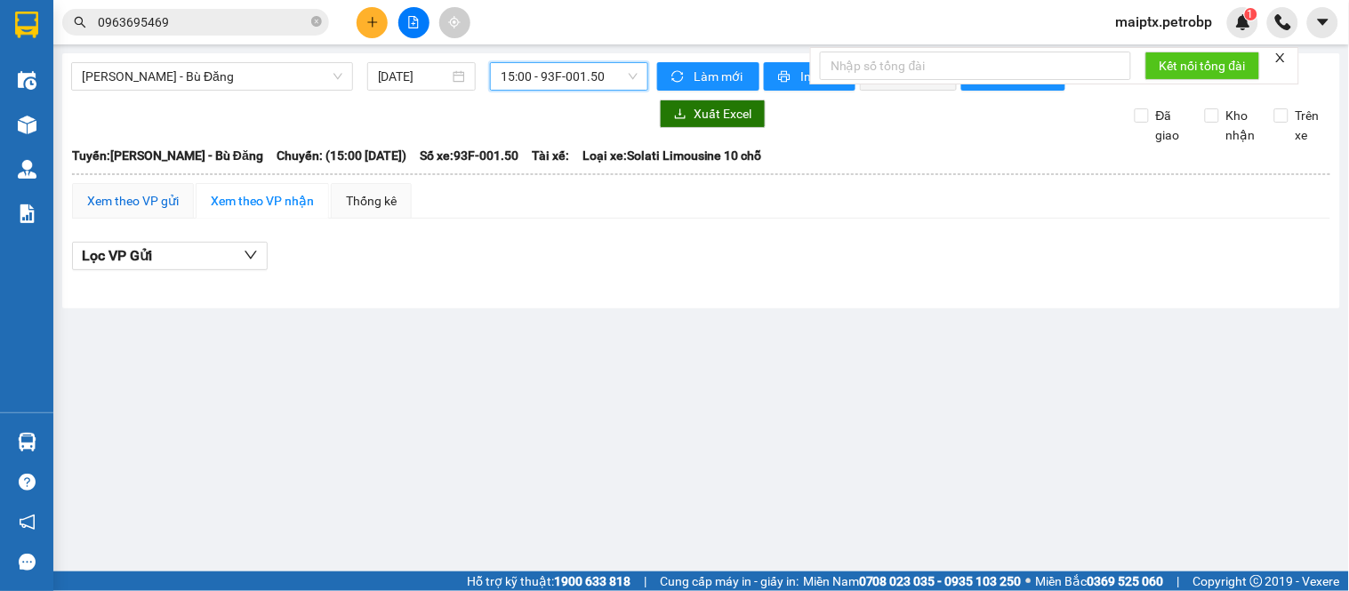
click at [134, 211] on div "Xem theo VP gửi" at bounding box center [133, 201] width 92 height 20
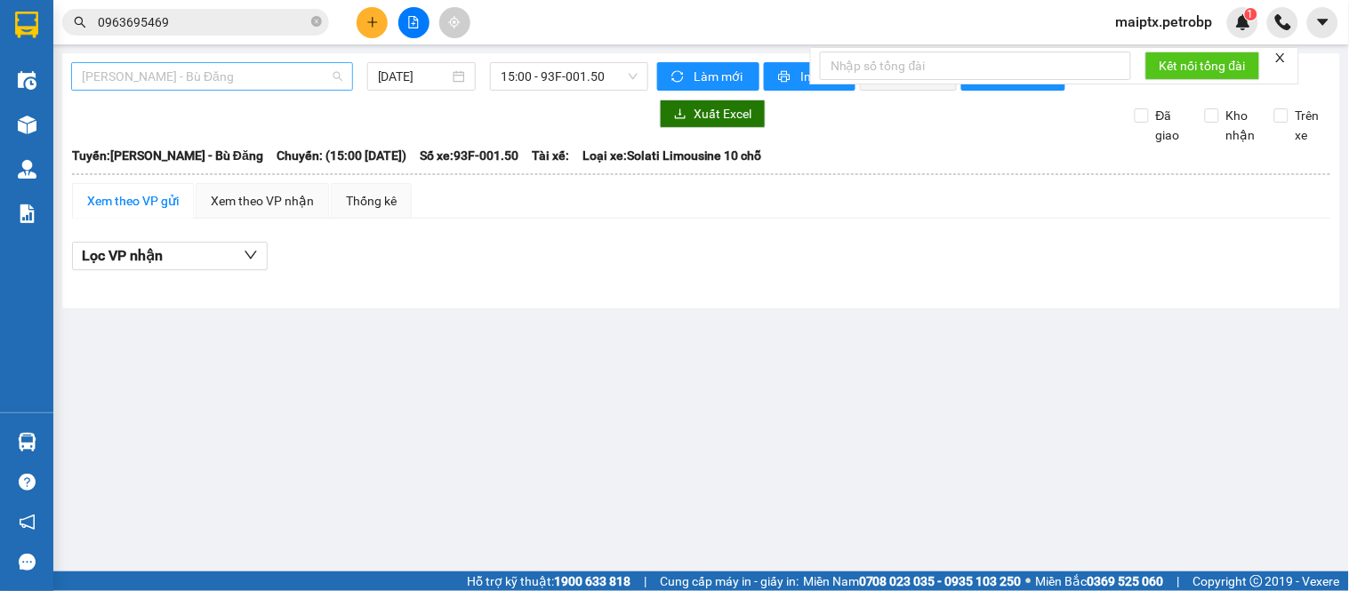
click at [220, 76] on span "[PERSON_NAME] - Bù Đăng" at bounding box center [212, 76] width 261 height 27
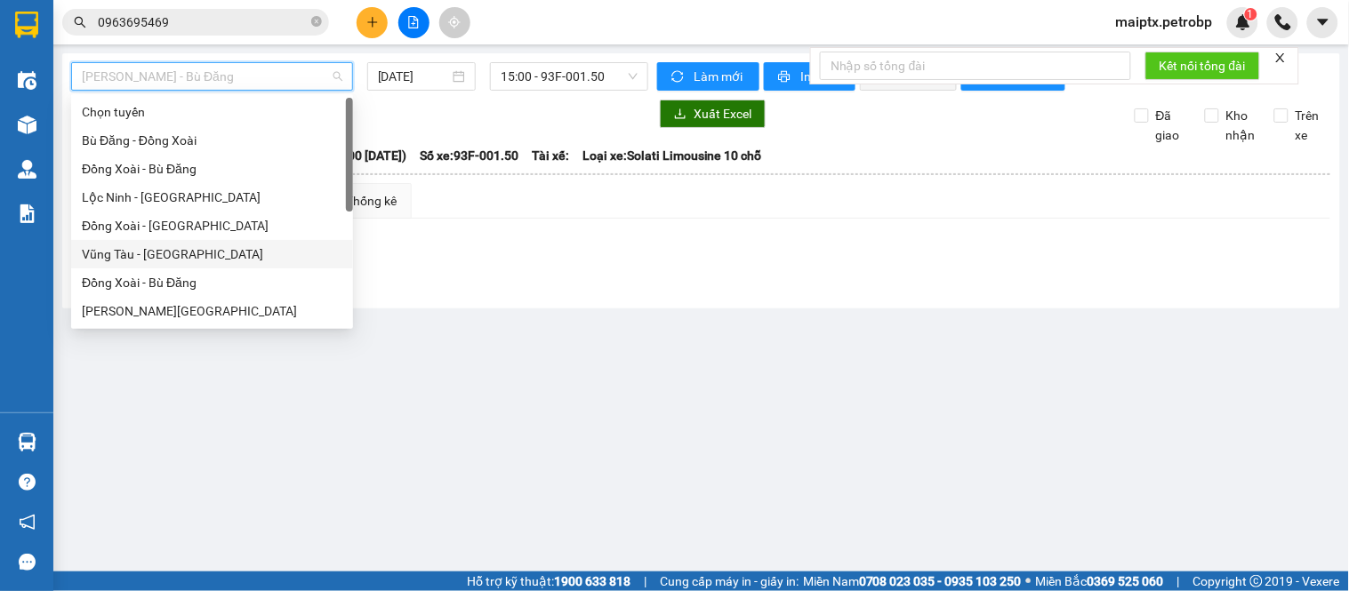
scroll to position [342, 0]
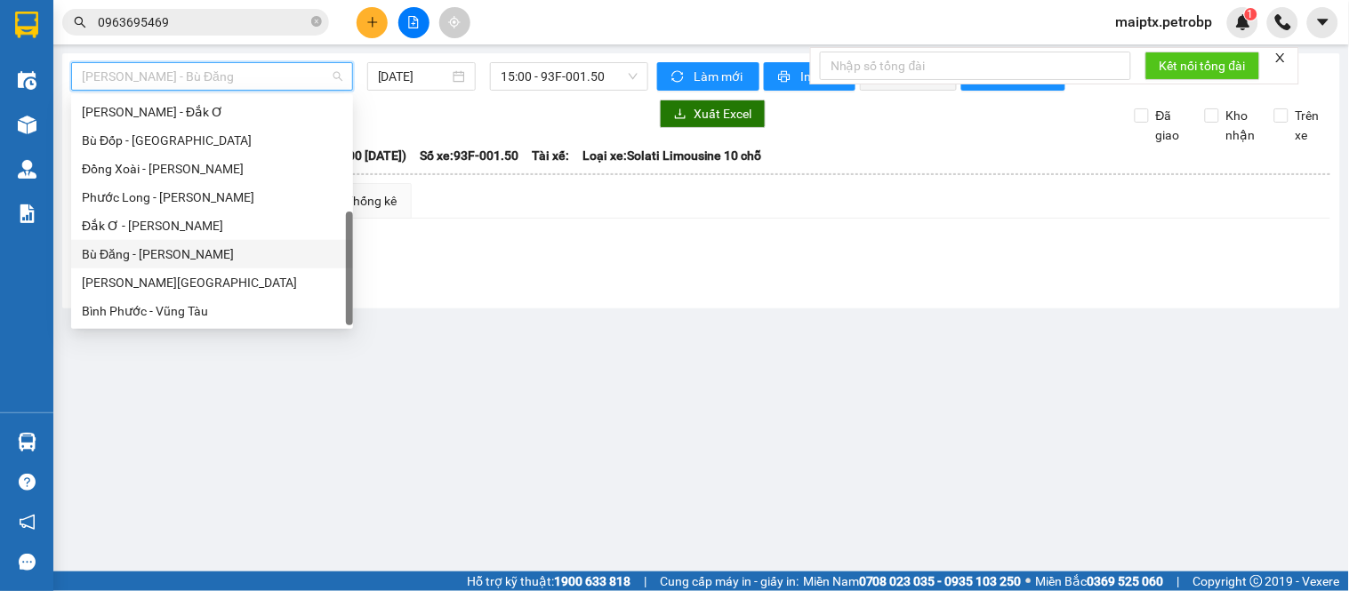
click at [174, 242] on div "Bù Đăng - [PERSON_NAME]" at bounding box center [212, 254] width 282 height 28
type input "[DATE]"
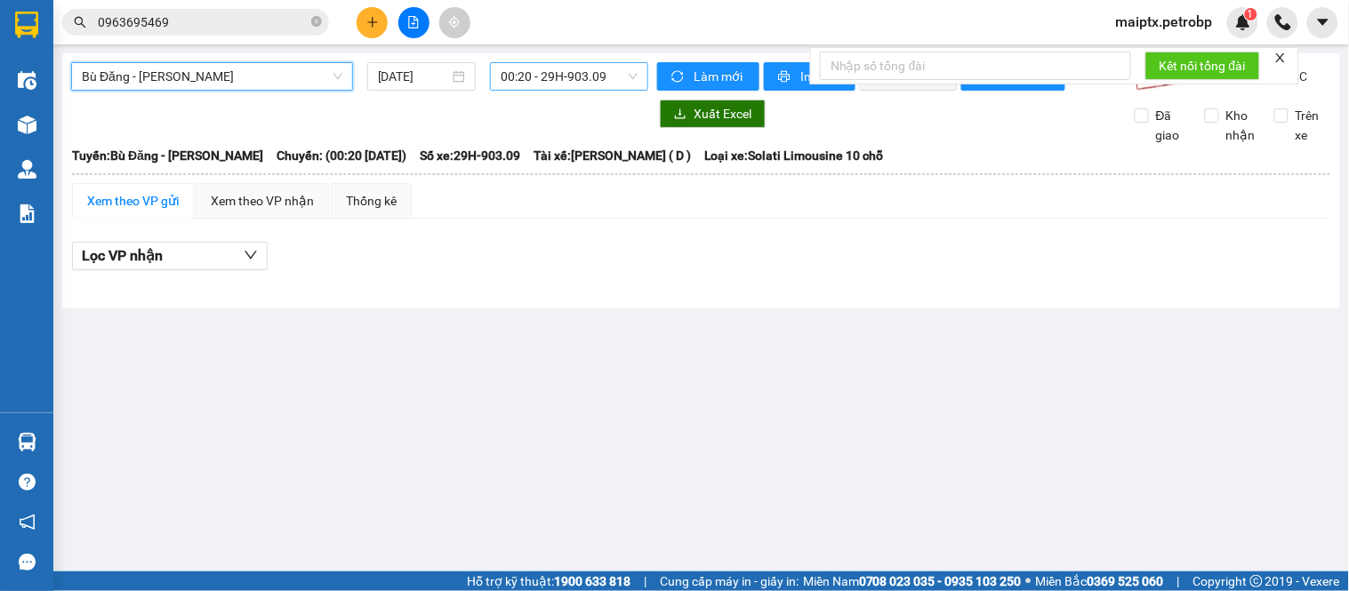
click at [555, 72] on span "00:20 - 29H-903.09" at bounding box center [569, 76] width 137 height 27
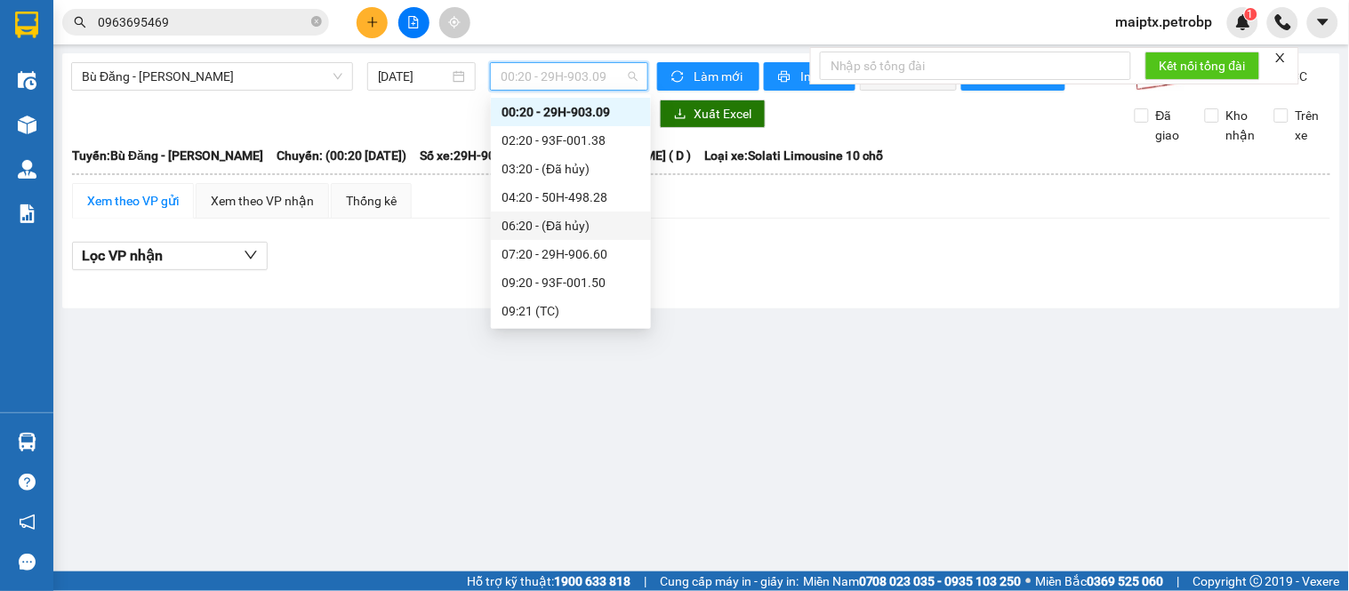
scroll to position [142, 0]
click at [551, 157] on div "09:20 - 93F-001.50" at bounding box center [571, 169] width 160 height 28
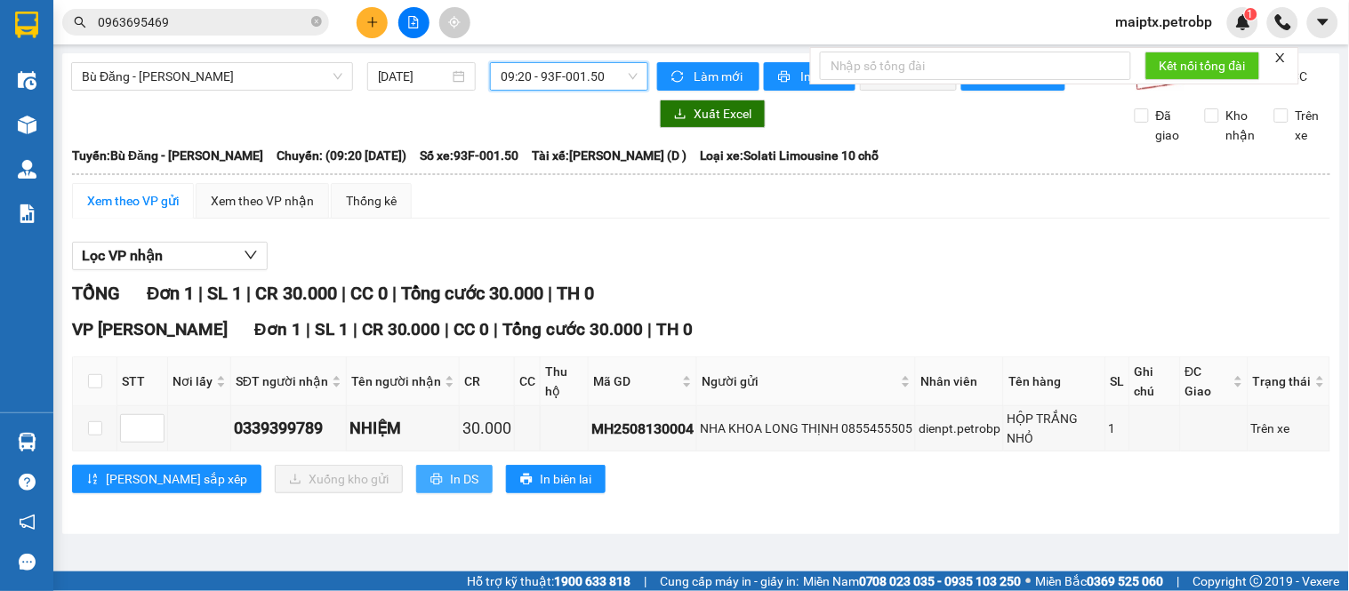
click at [450, 489] on span "In DS" at bounding box center [464, 480] width 28 height 20
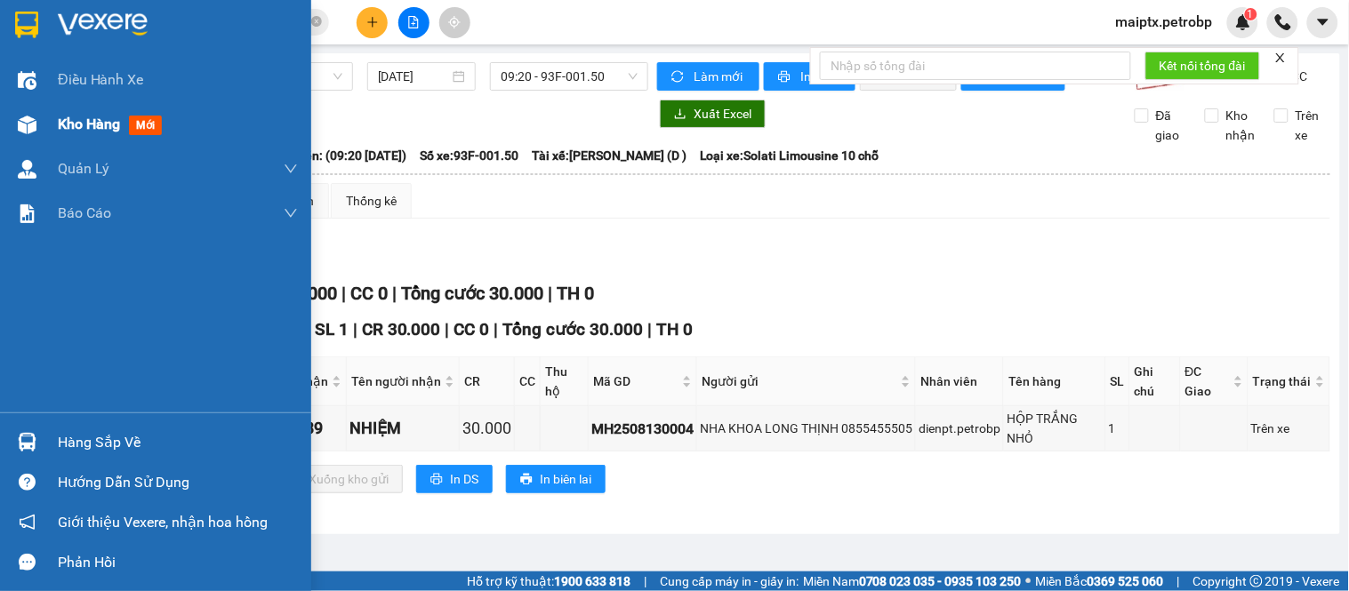
click at [24, 132] on img at bounding box center [27, 125] width 19 height 19
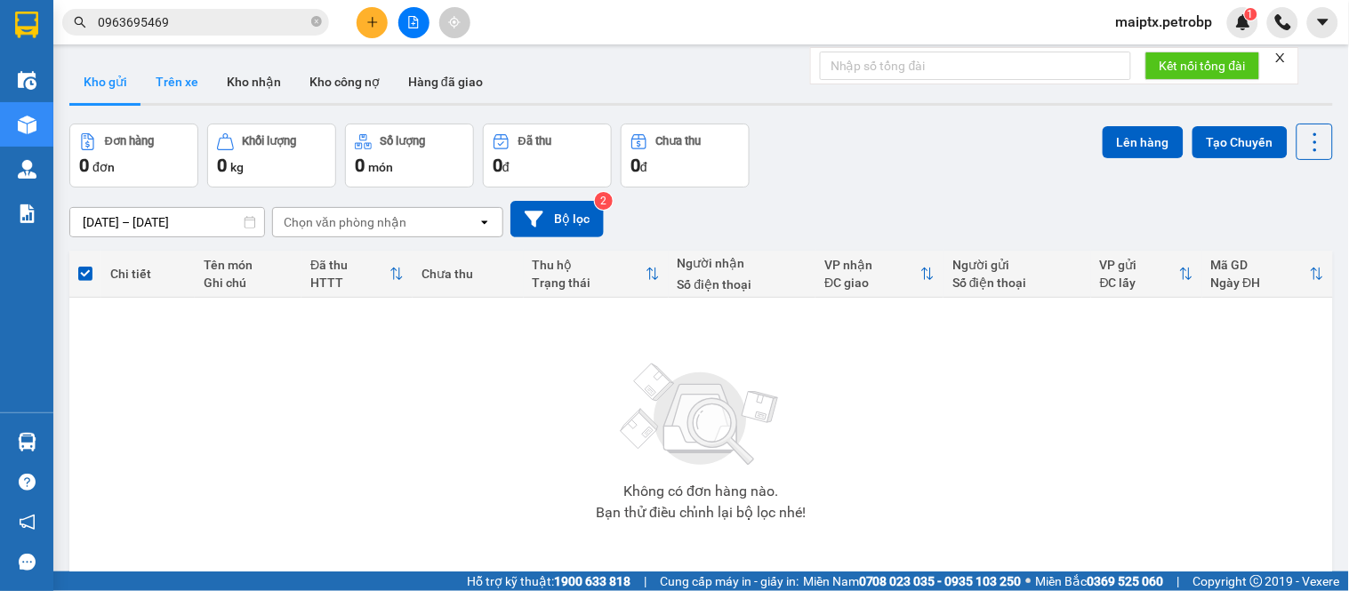
click at [169, 78] on button "Trên xe" at bounding box center [176, 81] width 71 height 43
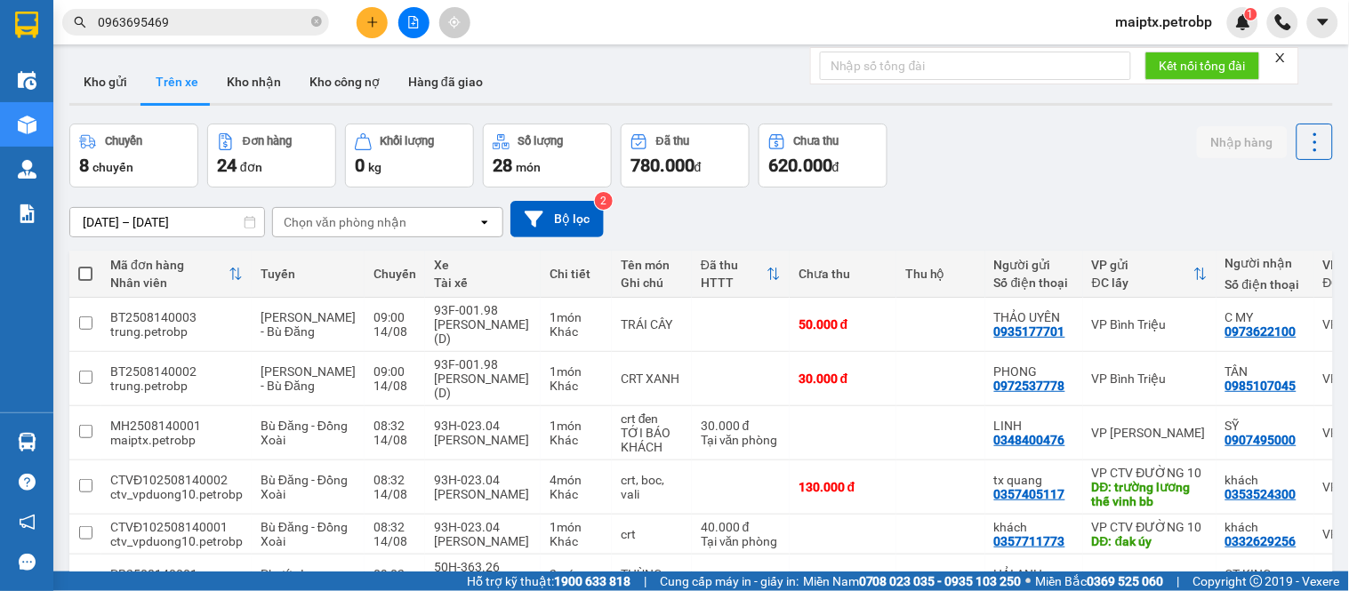
click at [207, 229] on div "ver 1.8.138 Kho gửi Trên xe Kho nhận Kho công nợ Hàng đã giao Chuyến 8 chuyến Đ…" at bounding box center [701, 493] width 1278 height 880
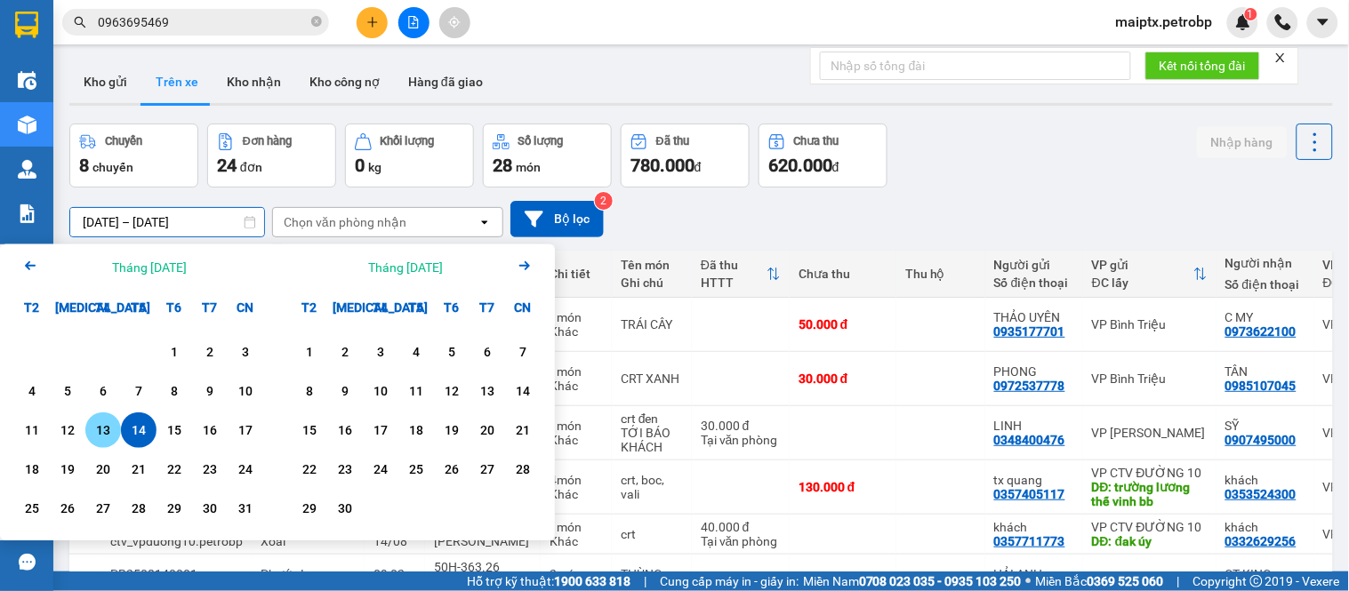
click at [108, 425] on div "13" at bounding box center [103, 430] width 25 height 21
click at [138, 432] on div "14" at bounding box center [138, 430] width 25 height 21
type input "[DATE] – [DATE]"
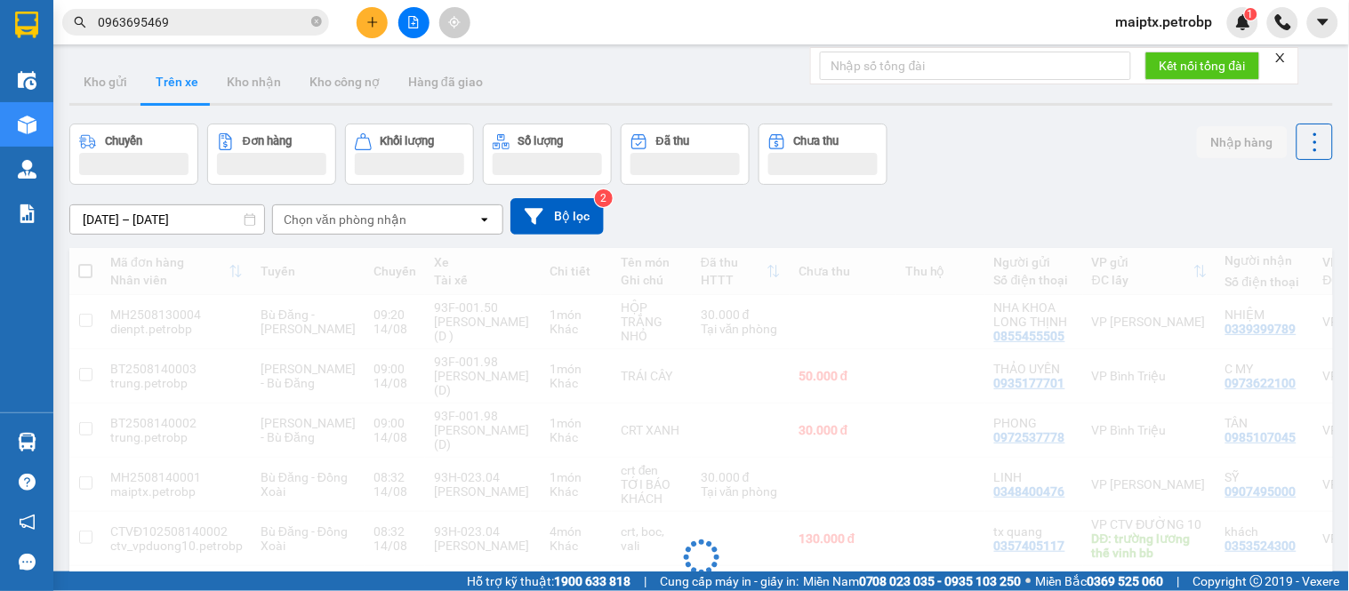
click at [294, 211] on div "Chọn văn phòng nhận" at bounding box center [375, 219] width 205 height 28
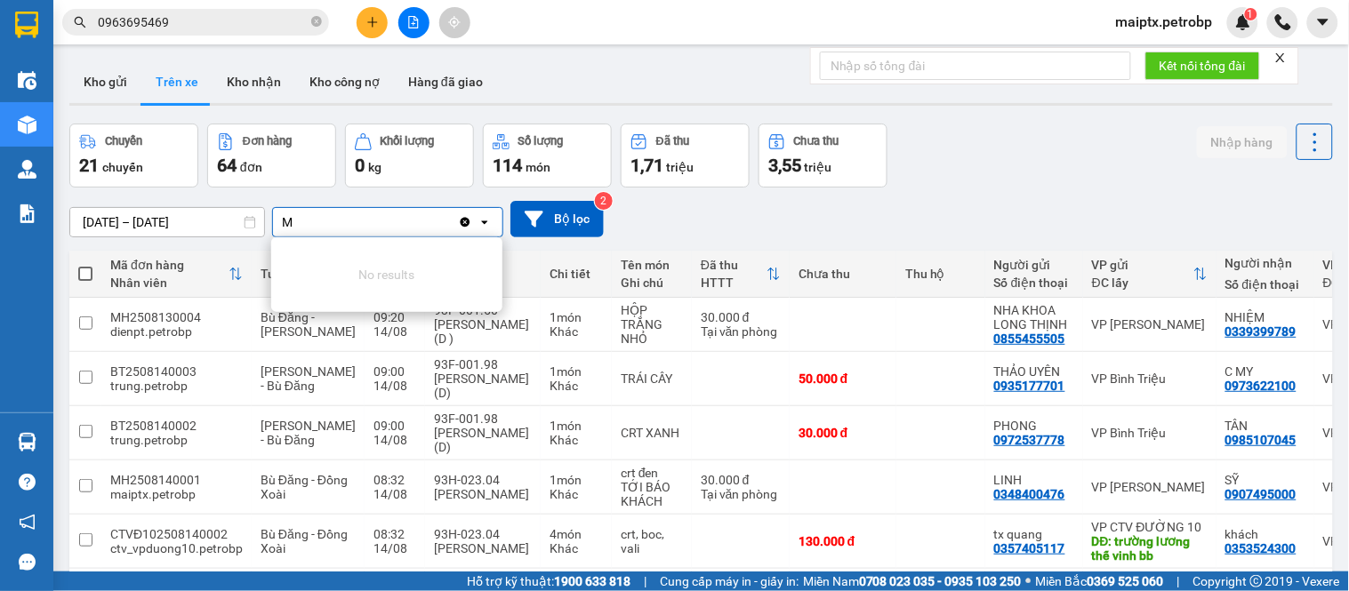
type input "M"
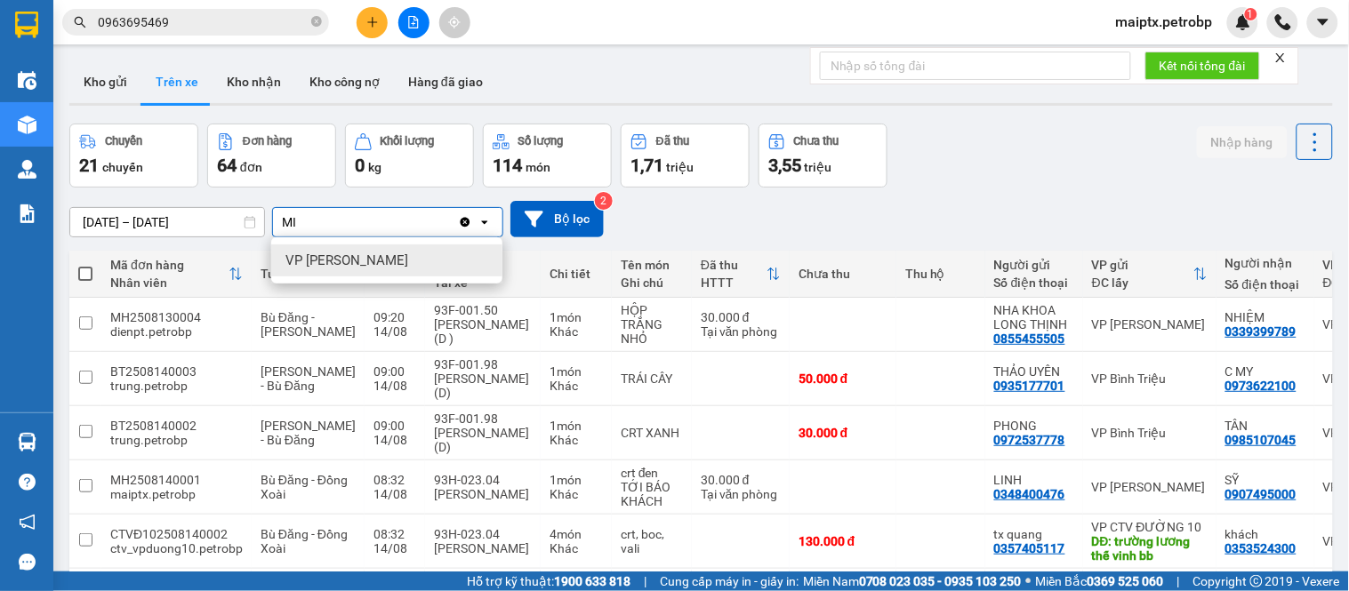
type input "MI"
click at [300, 256] on span "VP [PERSON_NAME]" at bounding box center [346, 261] width 123 height 18
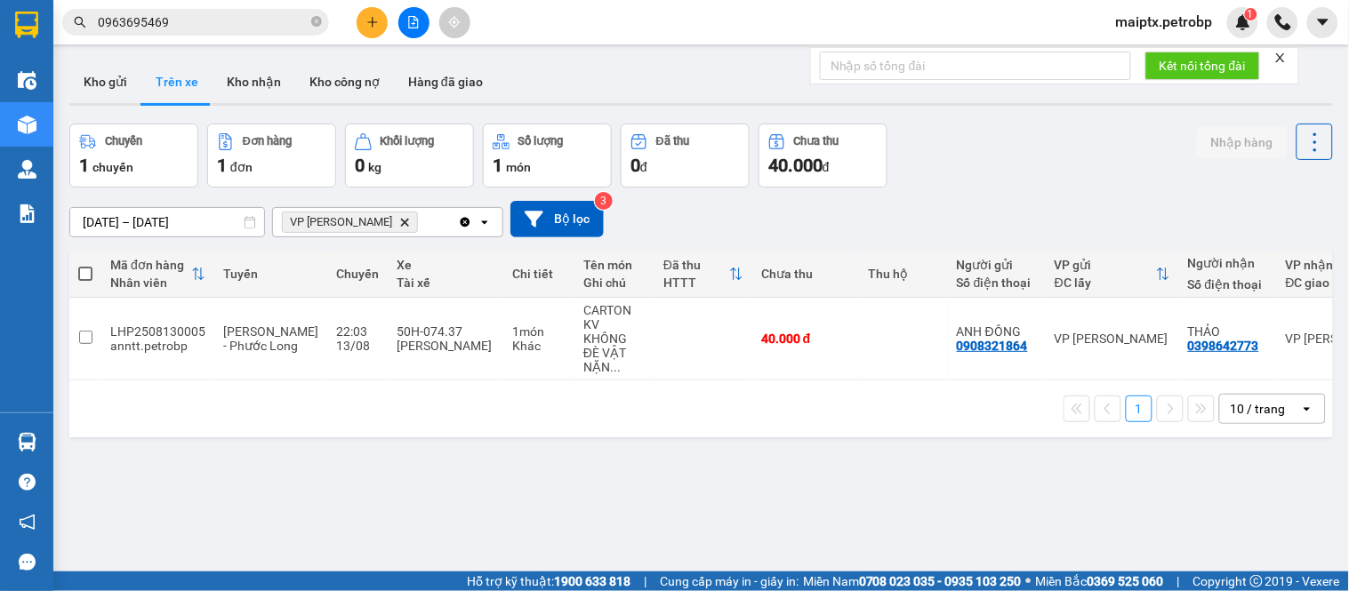
click at [108, 466] on div "ver 1.8.138 Kho gửi Trên xe Kho nhận Kho công nợ Hàng đã giao Chuyến 1 chuyến Đ…" at bounding box center [701, 348] width 1278 height 591
